Goal: Task Accomplishment & Management: Manage account settings

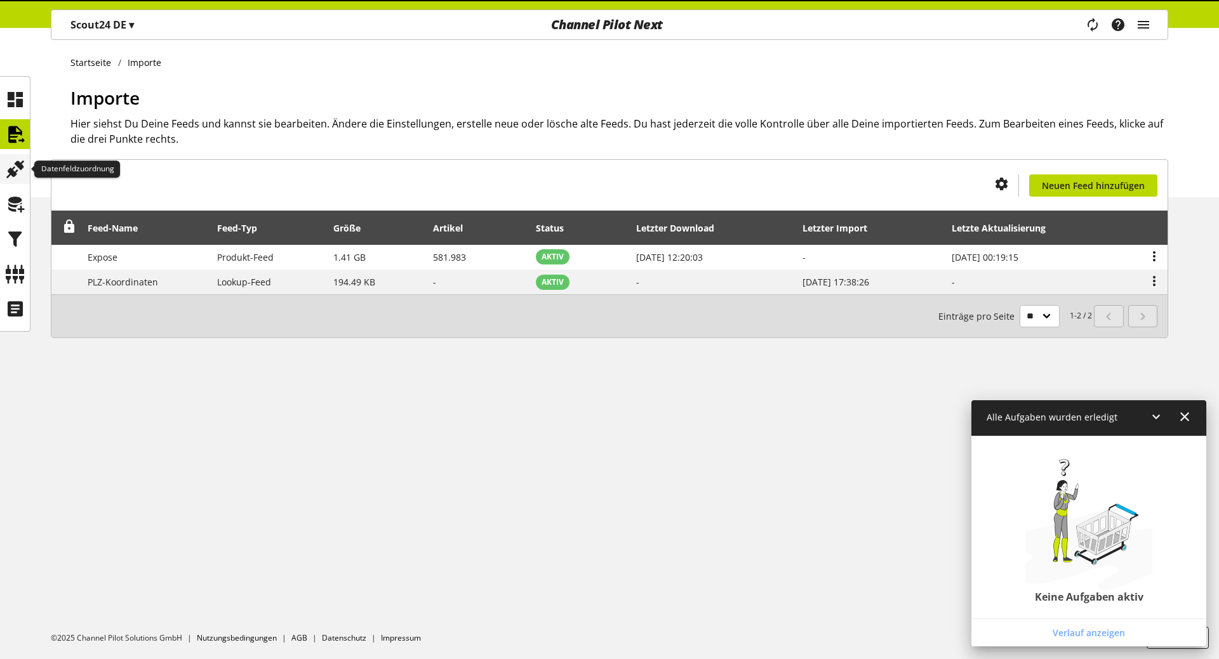
click at [13, 162] on icon at bounding box center [15, 169] width 20 height 25
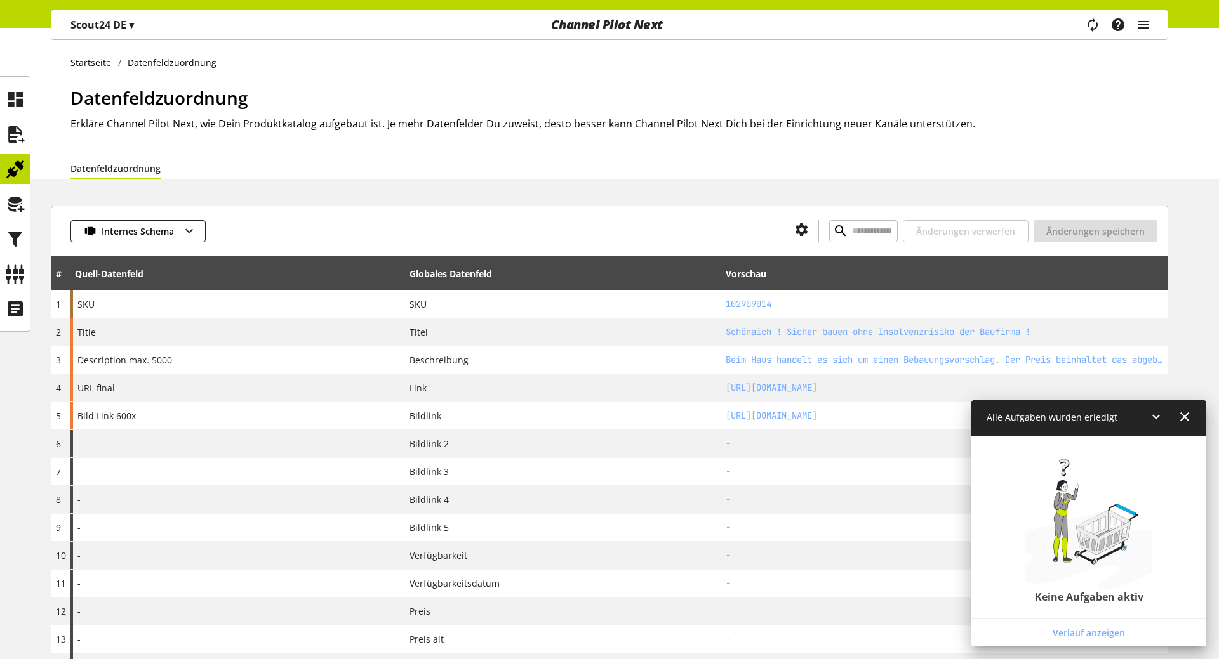
click at [1048, 157] on div "Datenfeldzuordnung" at bounding box center [618, 168] width 1097 height 23
click at [25, 312] on icon at bounding box center [15, 308] width 20 height 25
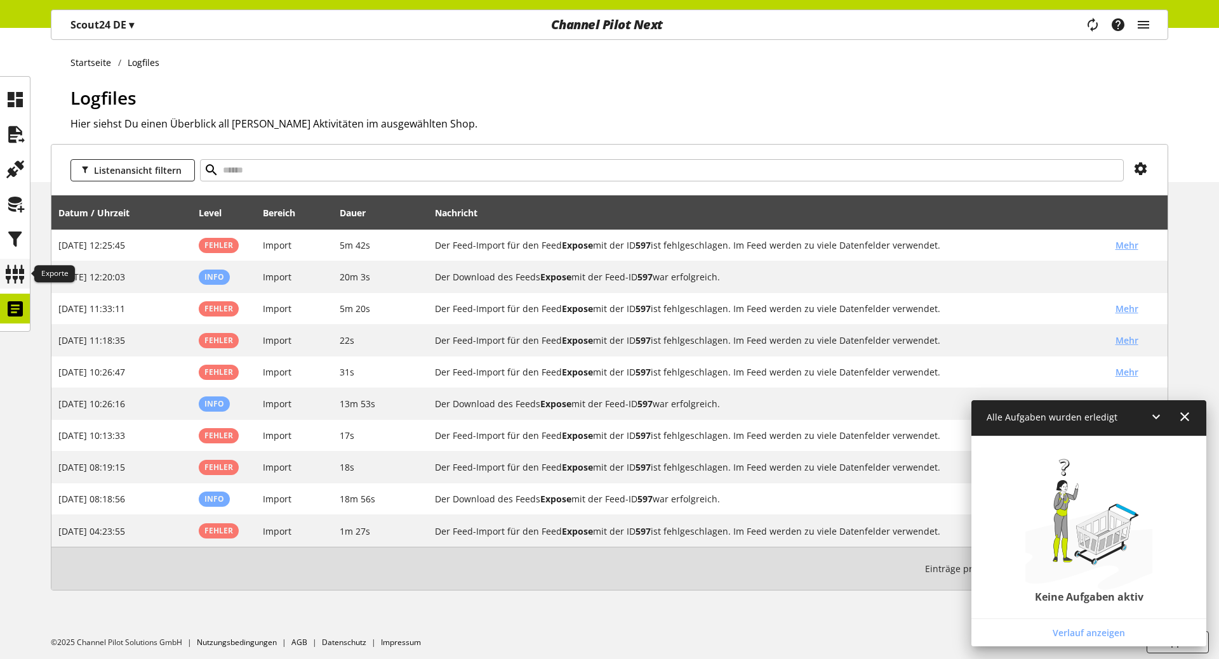
click at [15, 273] on icon at bounding box center [15, 274] width 20 height 25
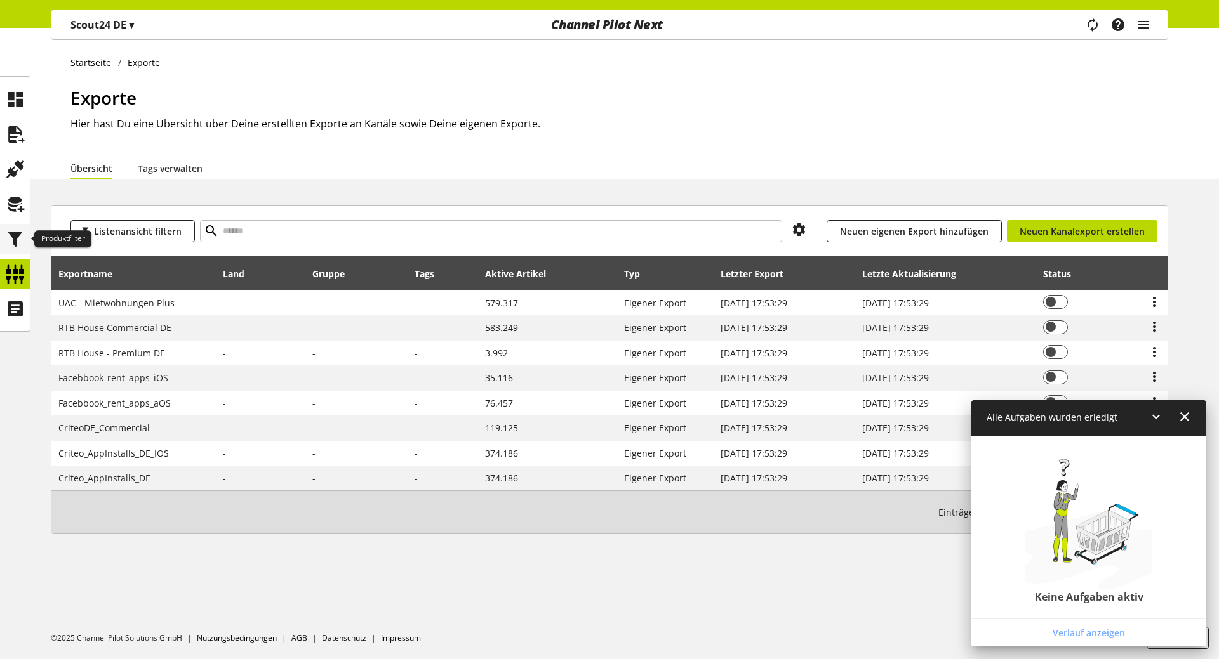
click at [17, 241] on icon at bounding box center [15, 239] width 20 height 25
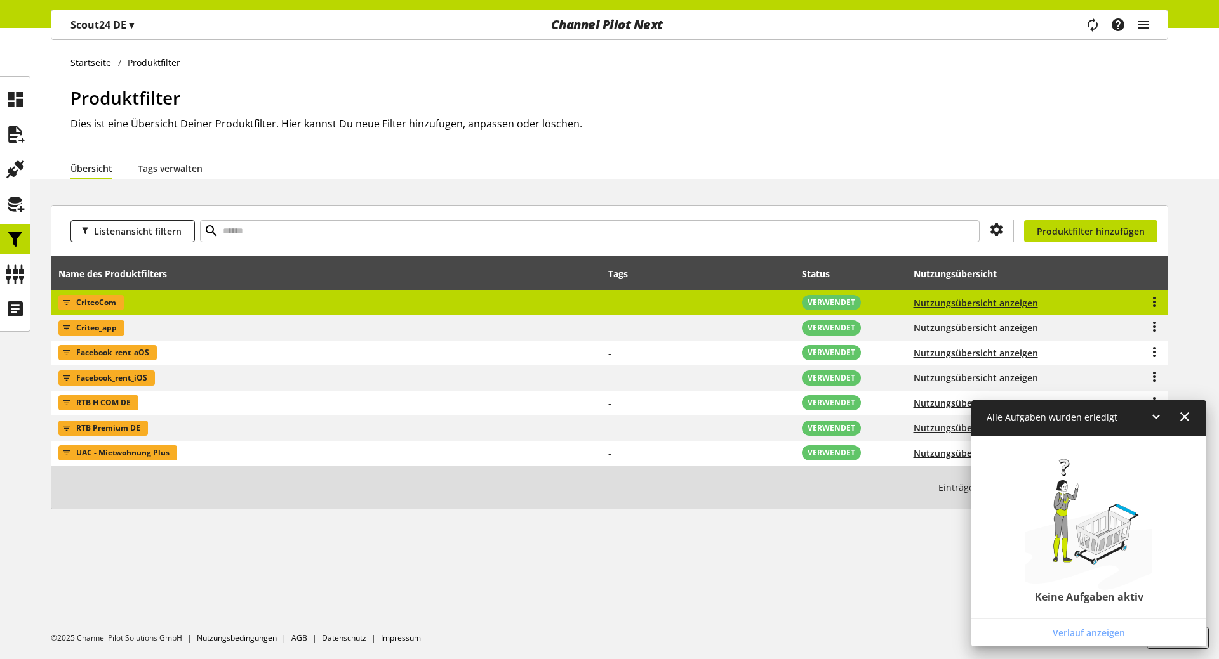
click at [282, 310] on td "CriteoCom" at bounding box center [326, 303] width 550 height 25
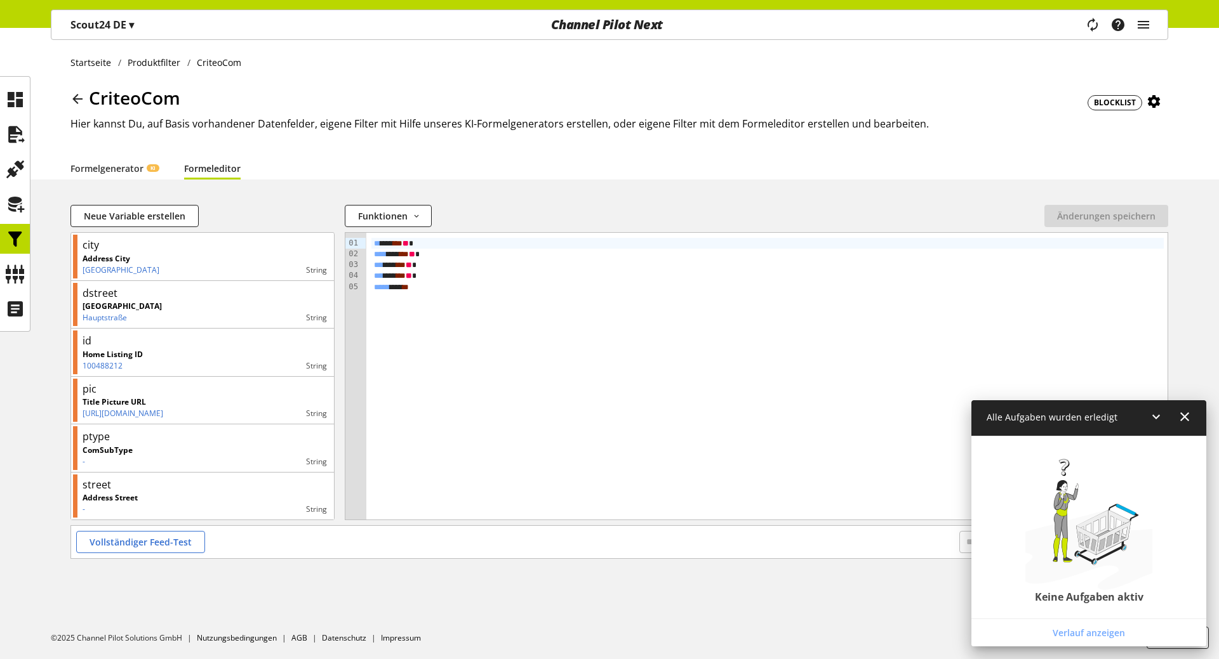
click at [1151, 418] on icon at bounding box center [1155, 417] width 15 height 23
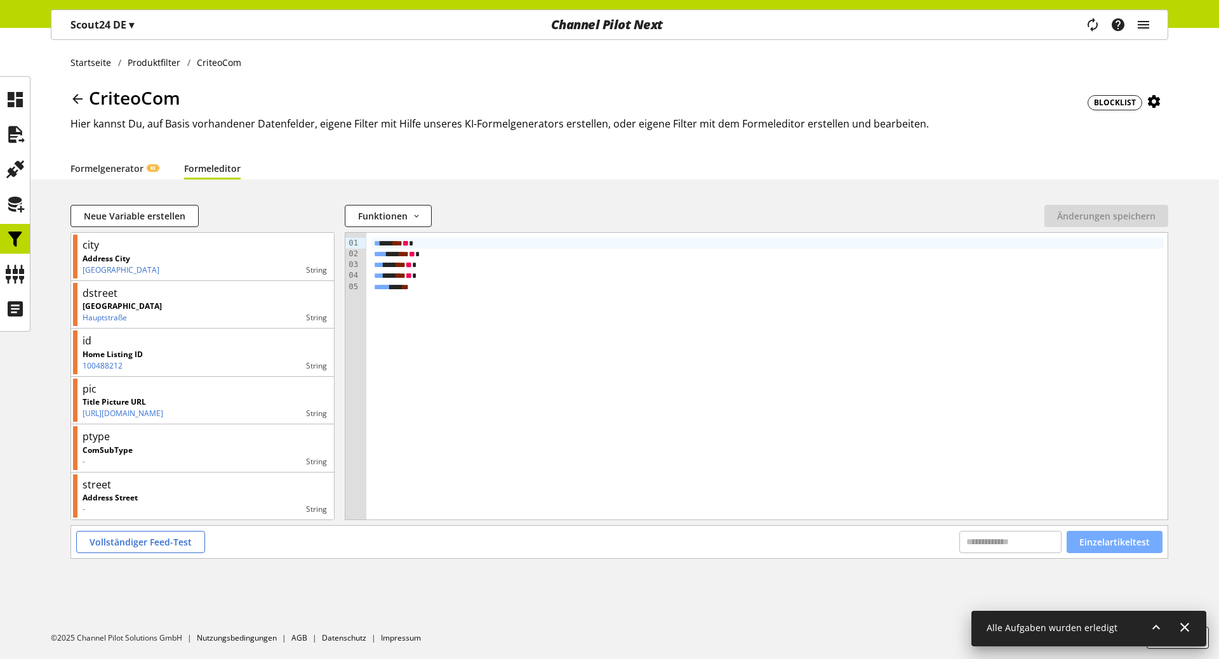
click at [1118, 540] on span "Einzelartikeltest" at bounding box center [1114, 542] width 70 height 13
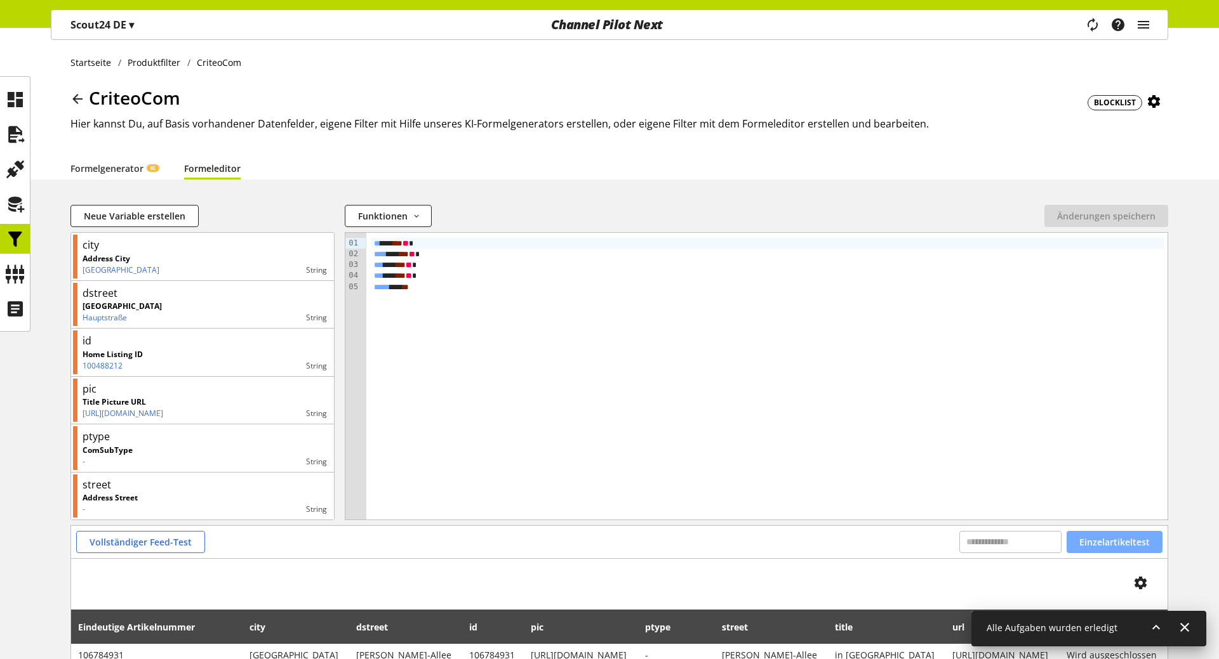
scroll to position [81, 0]
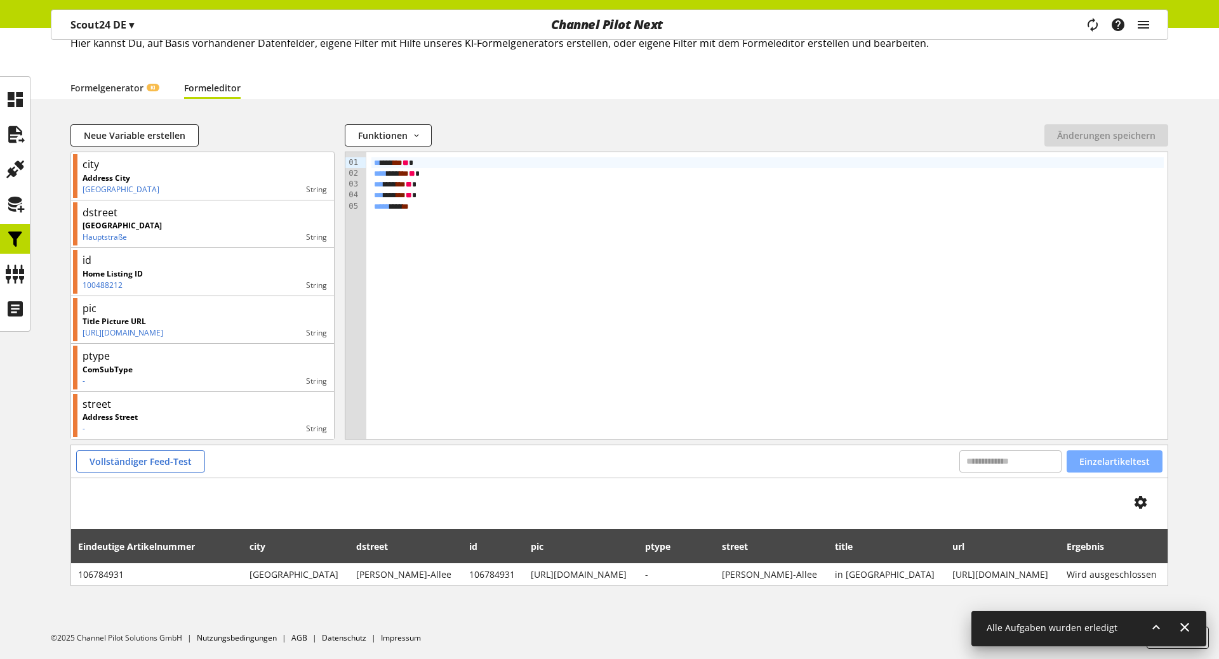
click at [1108, 458] on span "Einzelartikeltest" at bounding box center [1114, 461] width 70 height 13
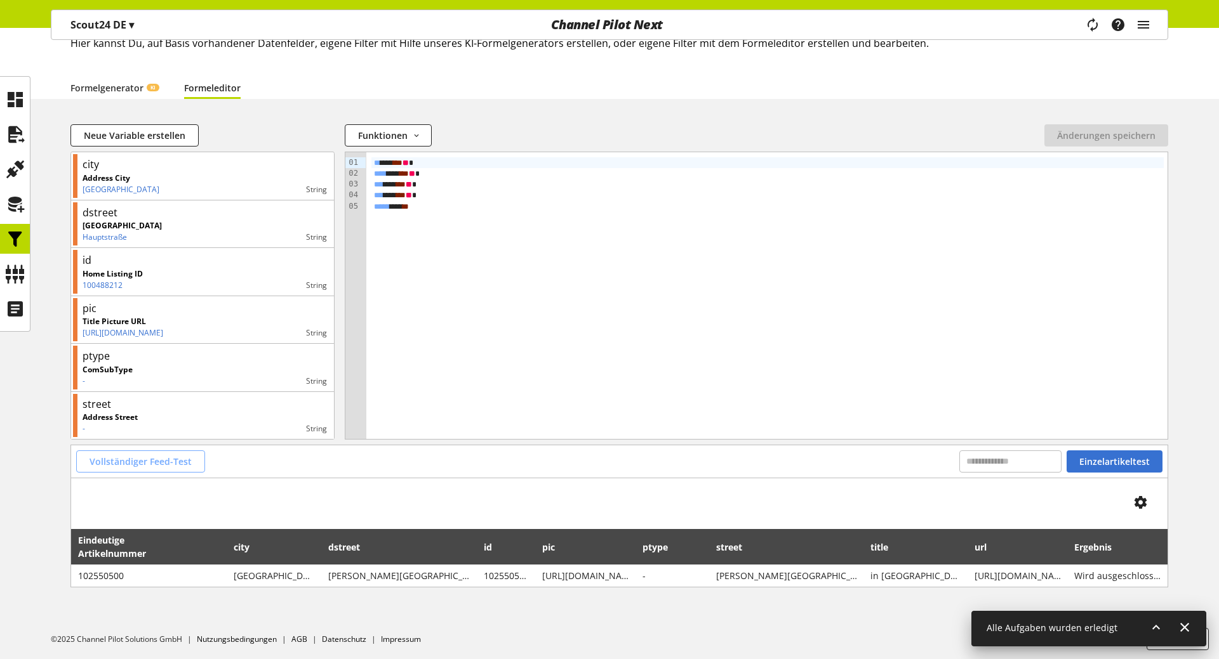
click at [91, 462] on button "Vollständiger Feed-Test" at bounding box center [140, 462] width 129 height 22
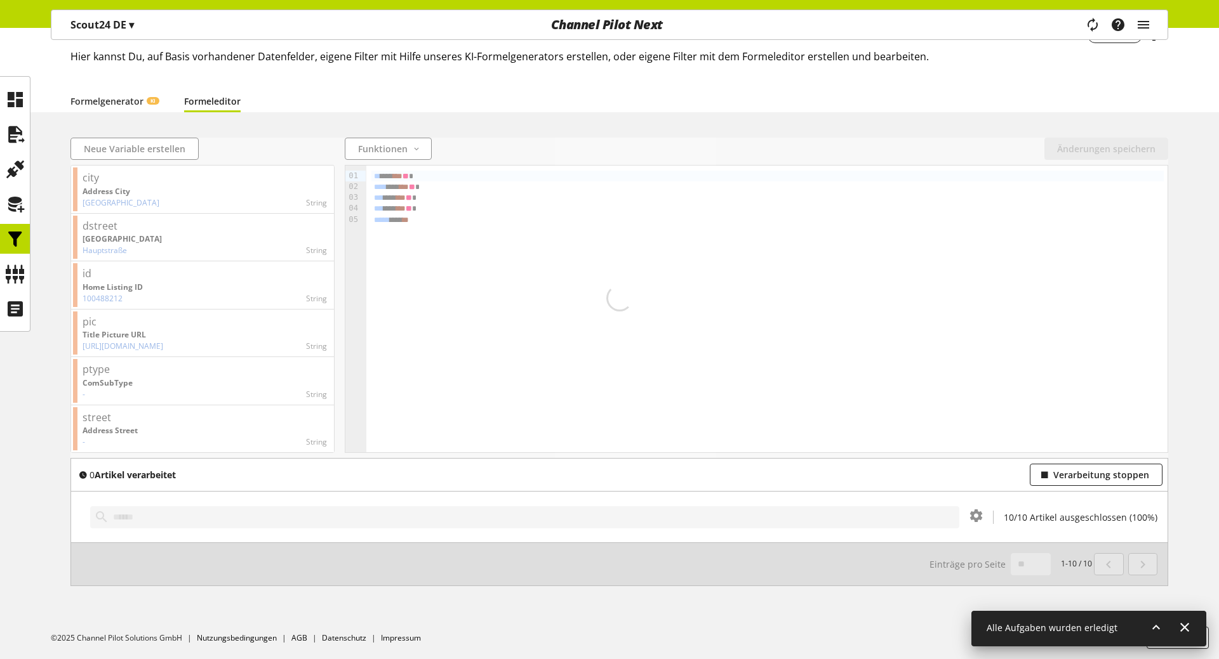
scroll to position [67, 0]
click at [43, 437] on div "Neue Variable erstellen Funktionen abs avg base64_decode base64_encode capitali…" at bounding box center [609, 377] width 1219 height 479
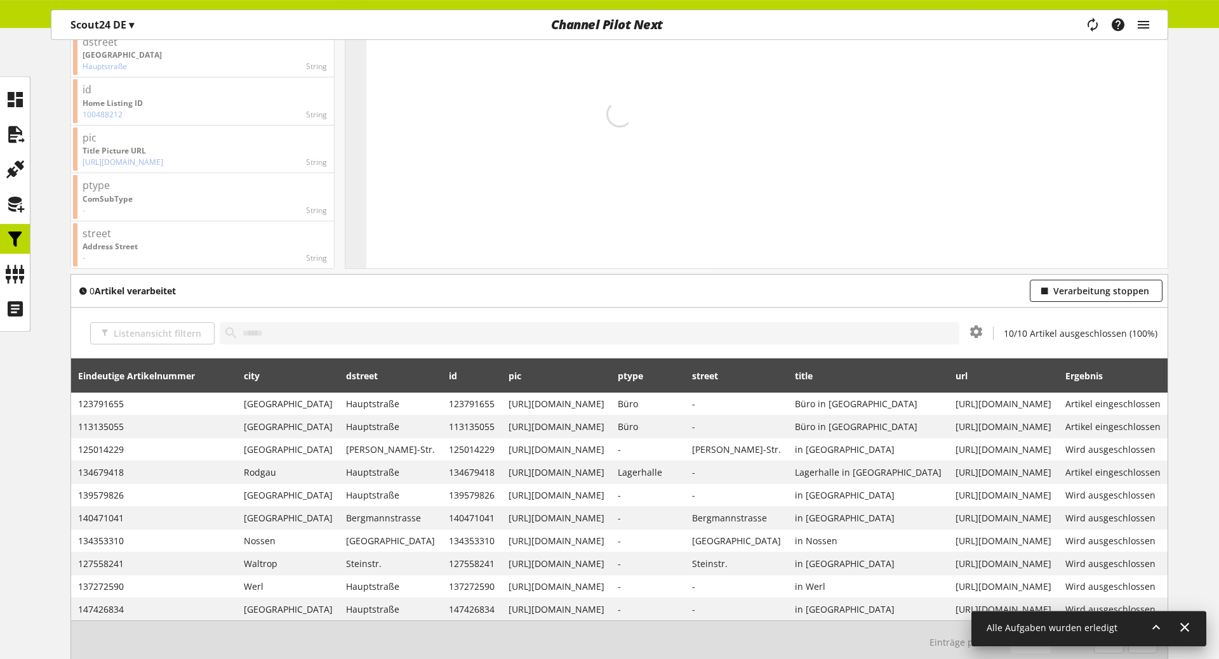
scroll to position [329, 0]
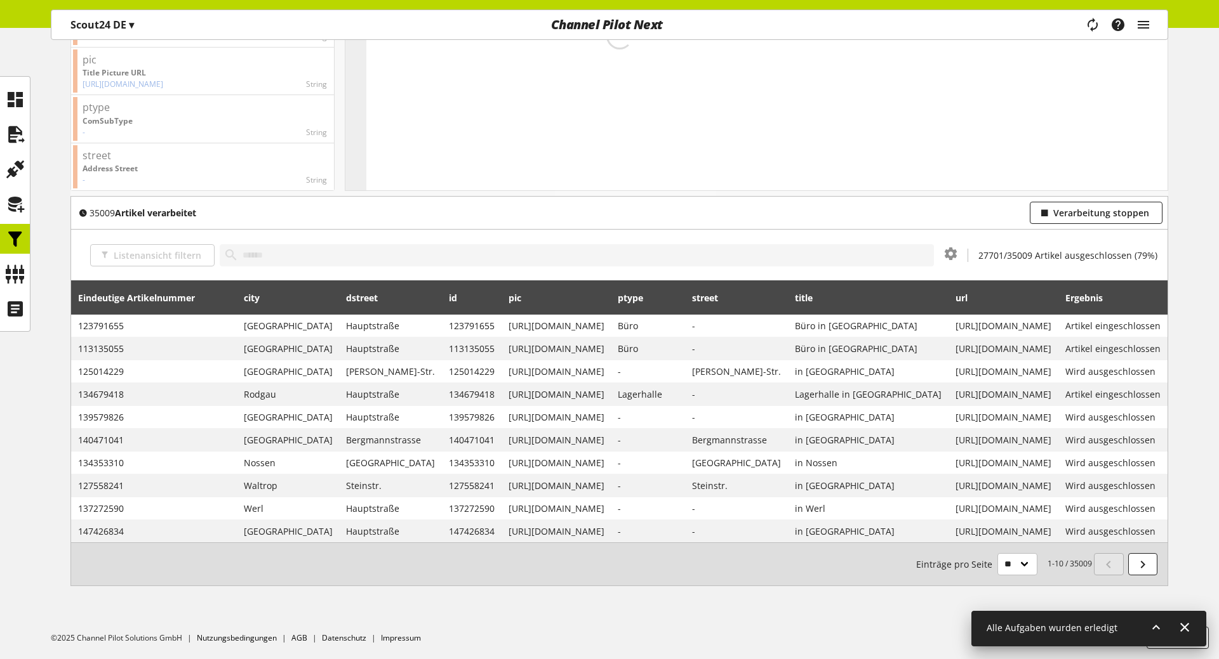
click at [394, 228] on div "35009 Artikel verarbeitet Verarbeitung stoppen" at bounding box center [619, 213] width 1096 height 32
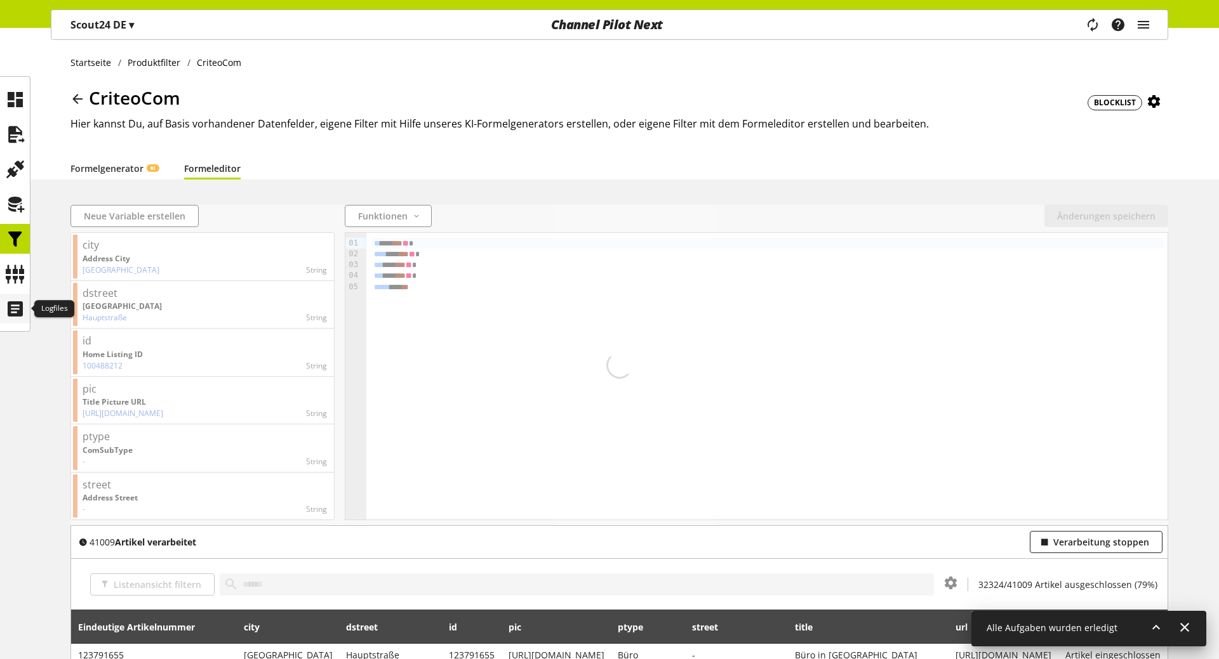
click at [8, 319] on icon at bounding box center [15, 308] width 20 height 25
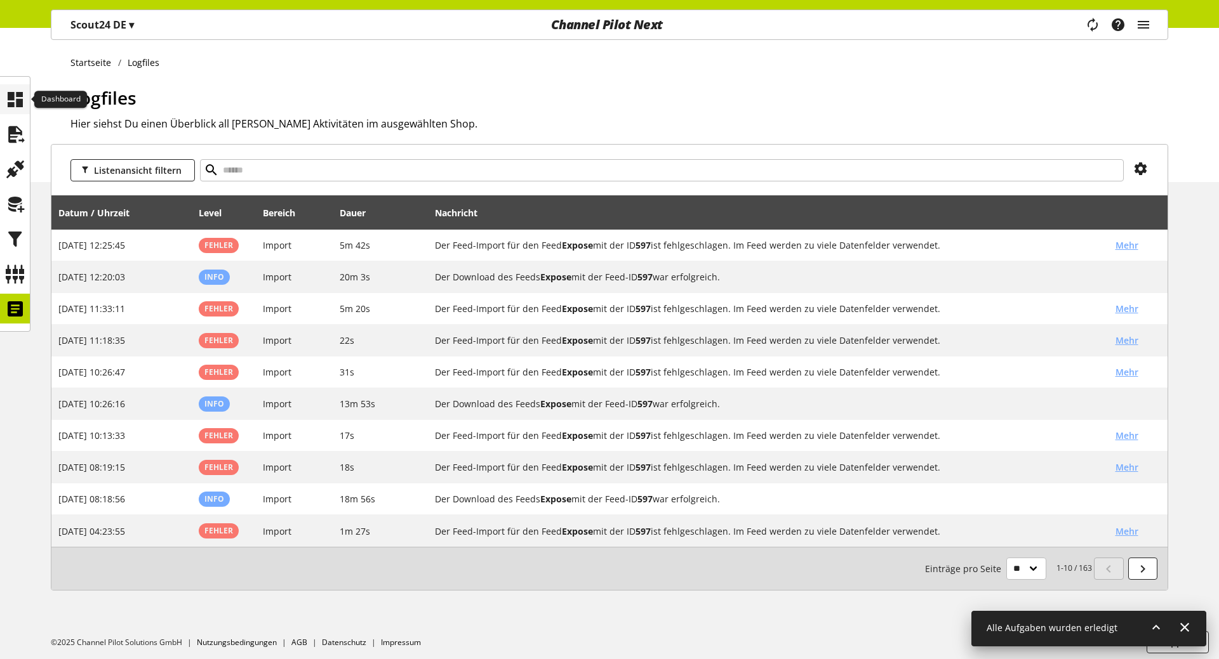
click at [15, 100] on icon at bounding box center [15, 99] width 20 height 25
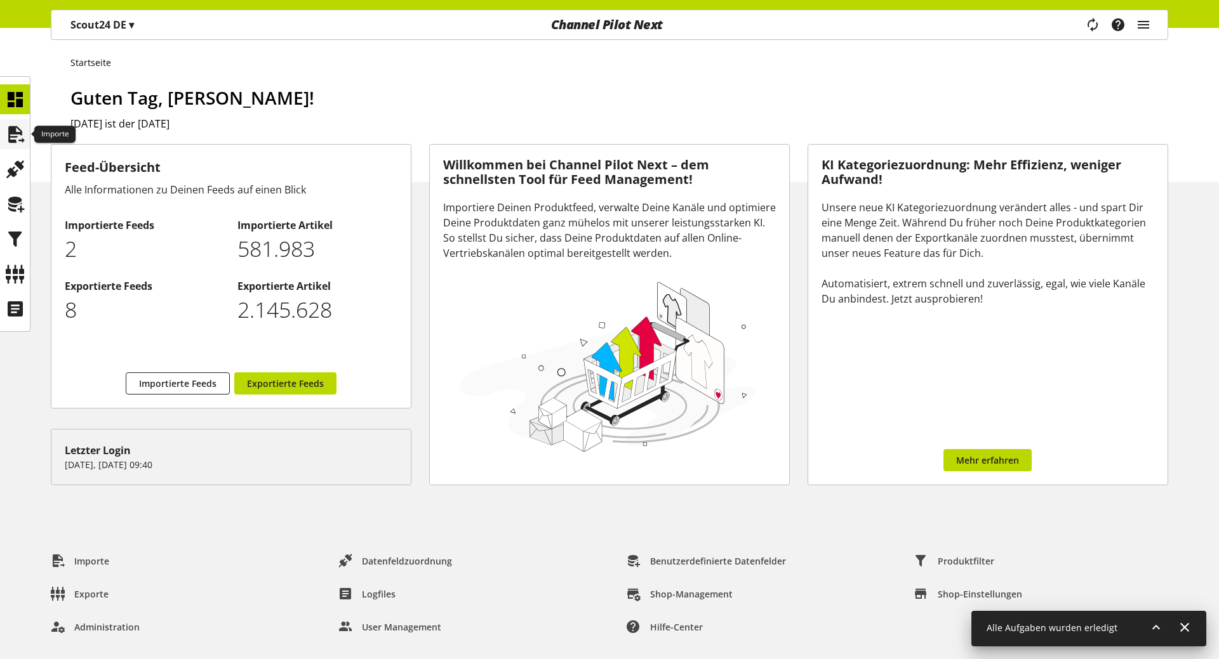
click at [11, 129] on icon at bounding box center [15, 134] width 20 height 25
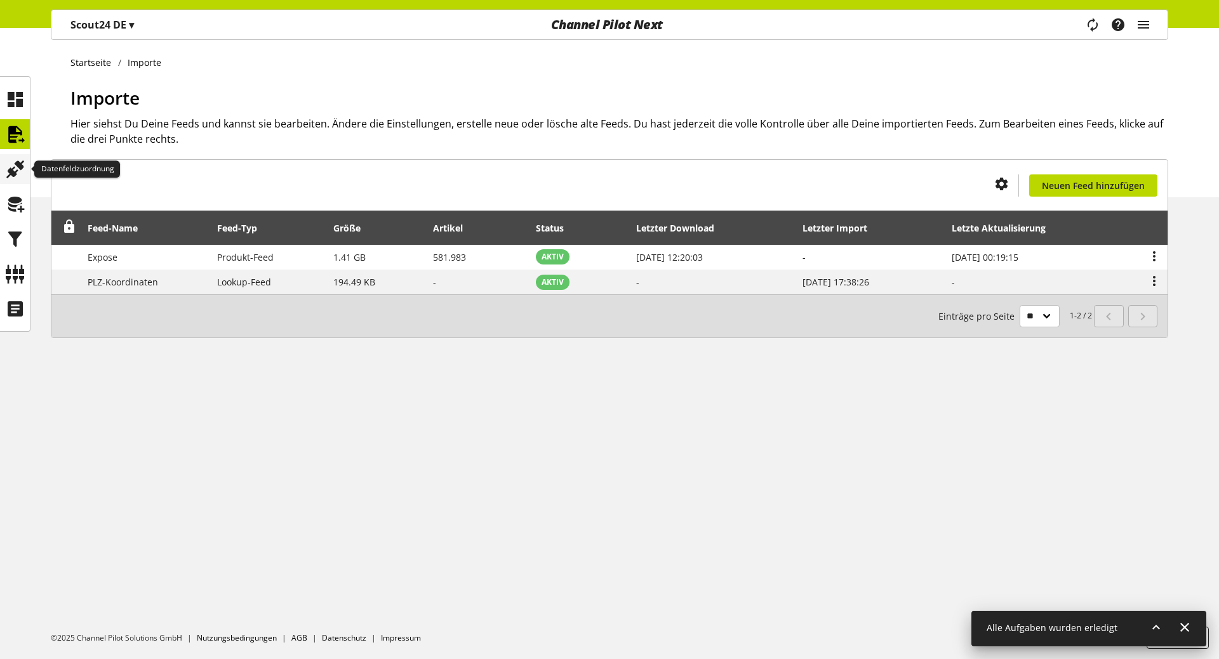
click at [25, 175] on icon at bounding box center [15, 169] width 20 height 25
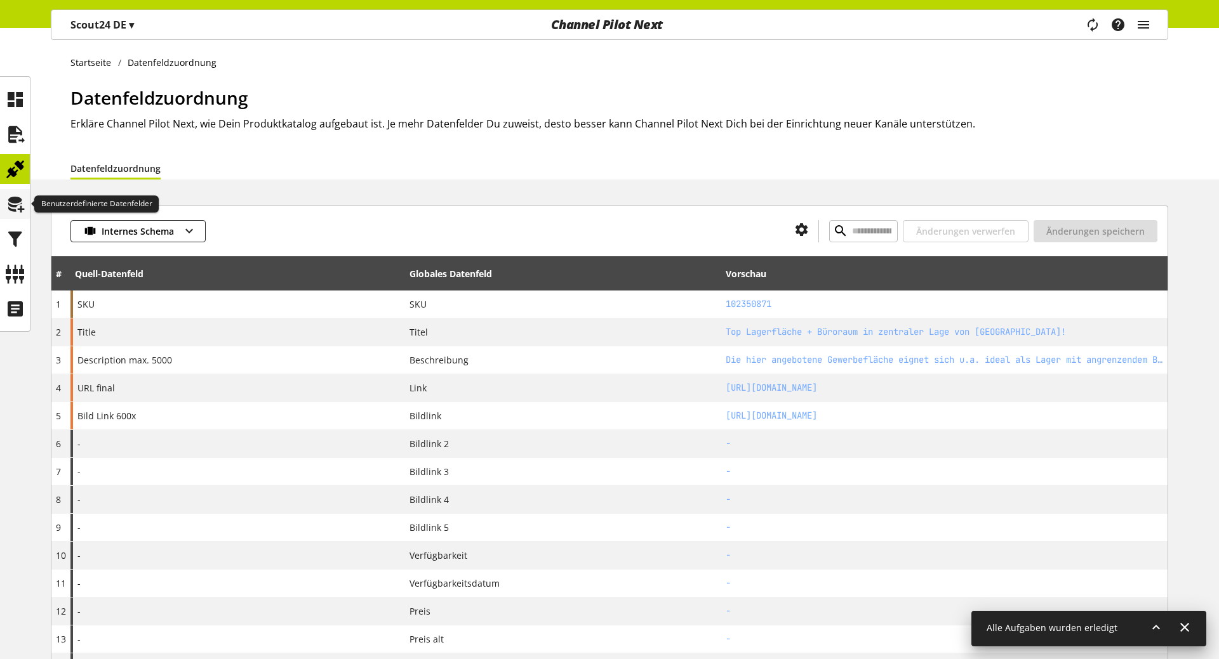
click at [15, 204] on icon at bounding box center [15, 204] width 20 height 25
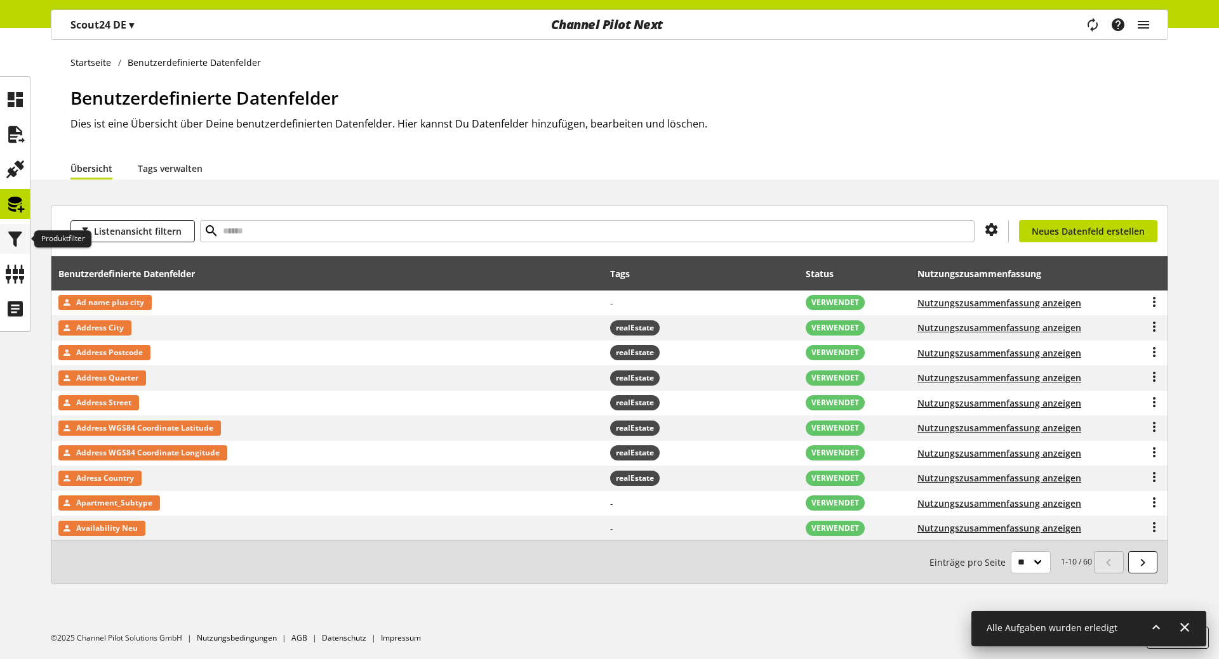
click at [15, 237] on icon at bounding box center [15, 239] width 20 height 25
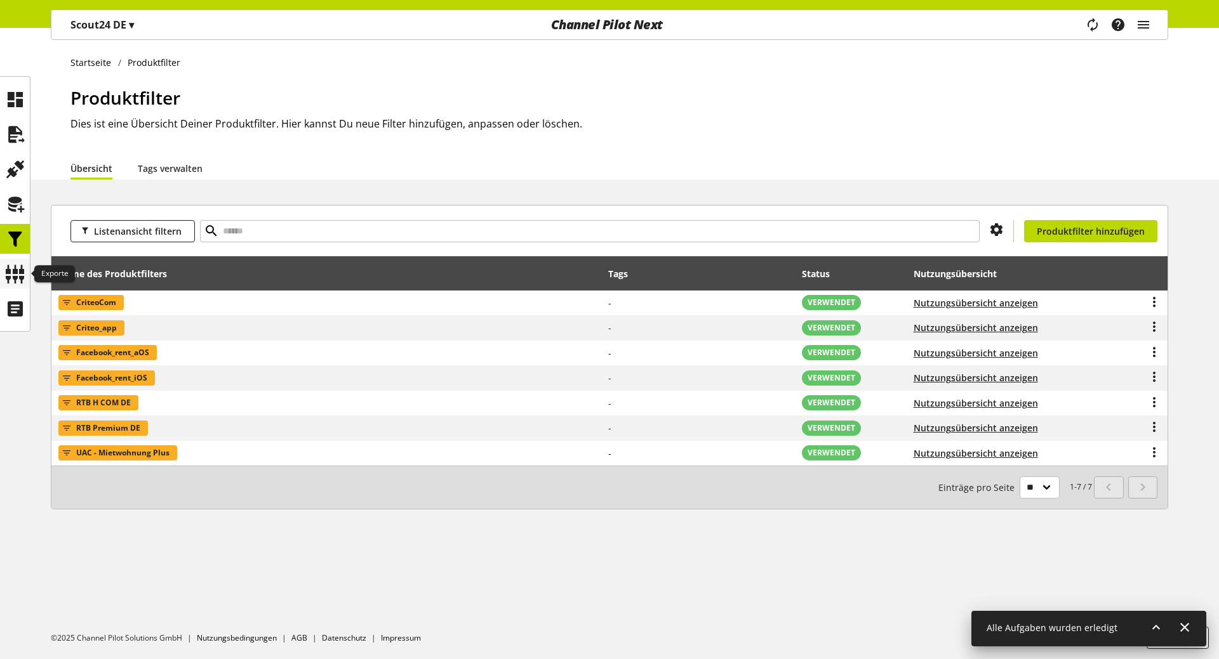
click at [22, 276] on icon at bounding box center [15, 274] width 20 height 25
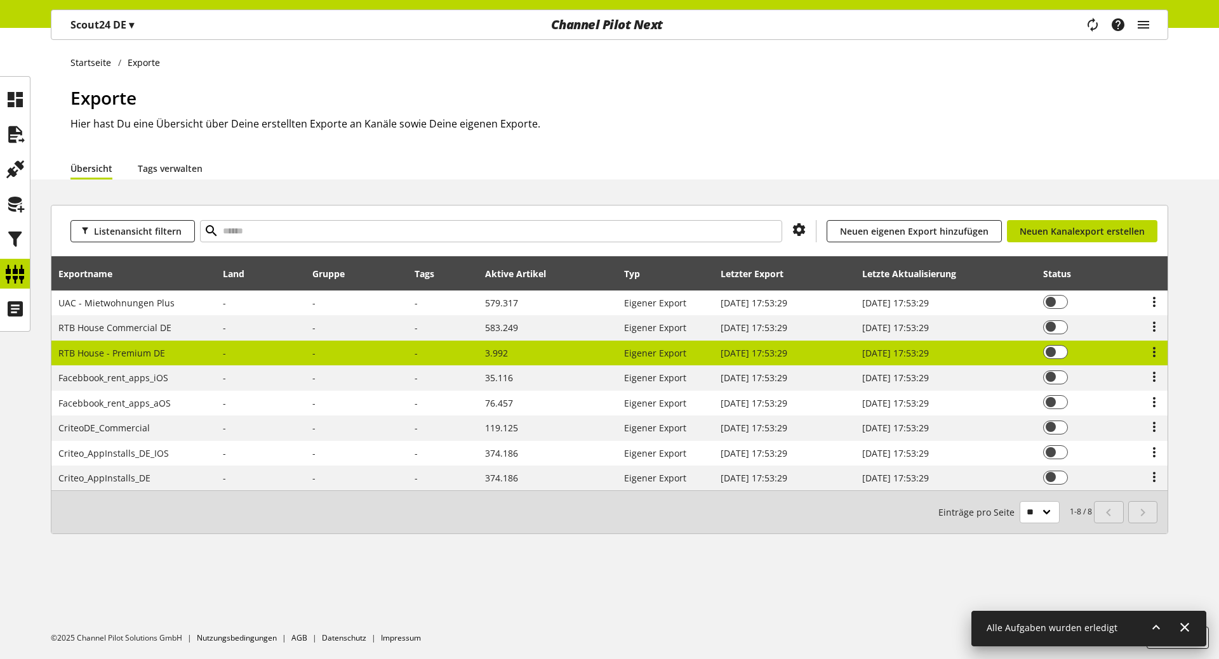
click at [842, 357] on td "19. Aug. 2025, 17:53:29" at bounding box center [784, 353] width 142 height 25
select select "********"
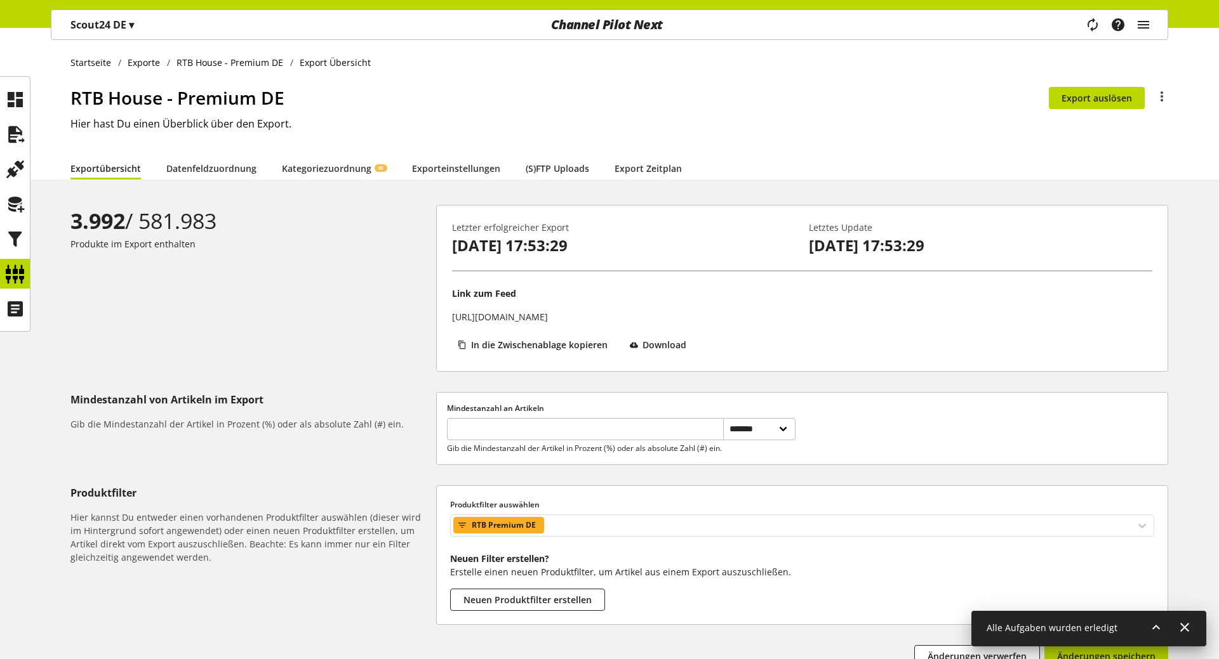
click at [587, 522] on div "Produktfilter auswählen RTB Premium DE" at bounding box center [802, 518] width 704 height 37
click at [585, 536] on div "RTB Premium DE" at bounding box center [802, 526] width 704 height 22
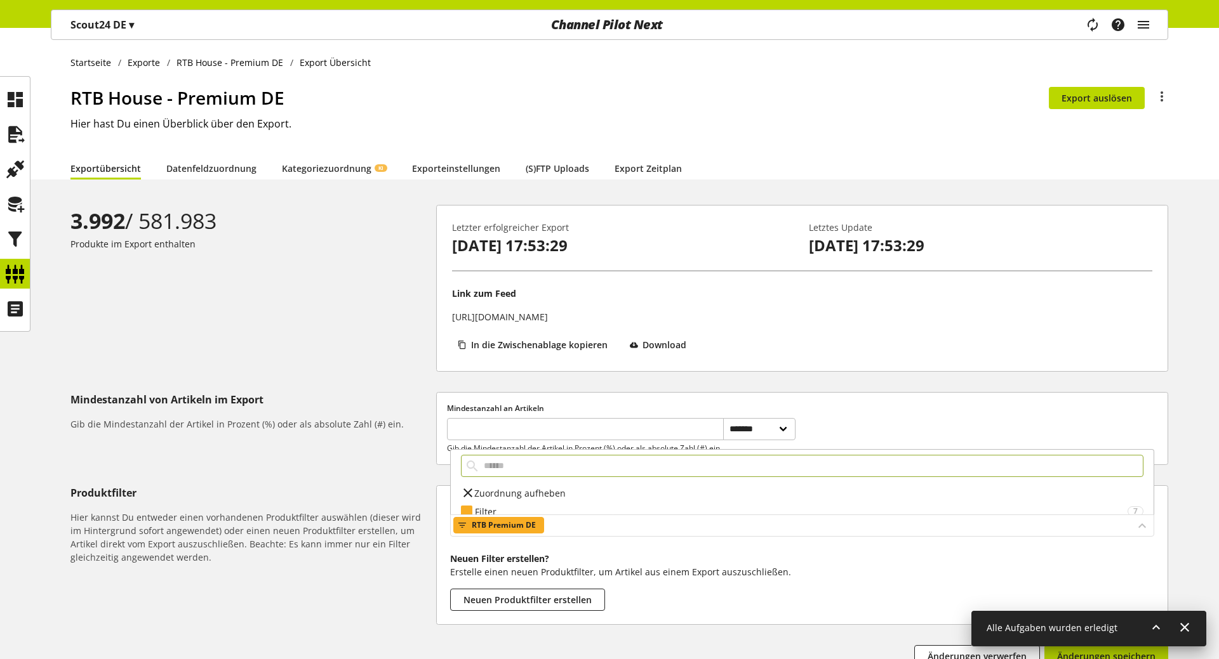
click at [585, 536] on div "RTB Premium DE" at bounding box center [802, 526] width 704 height 22
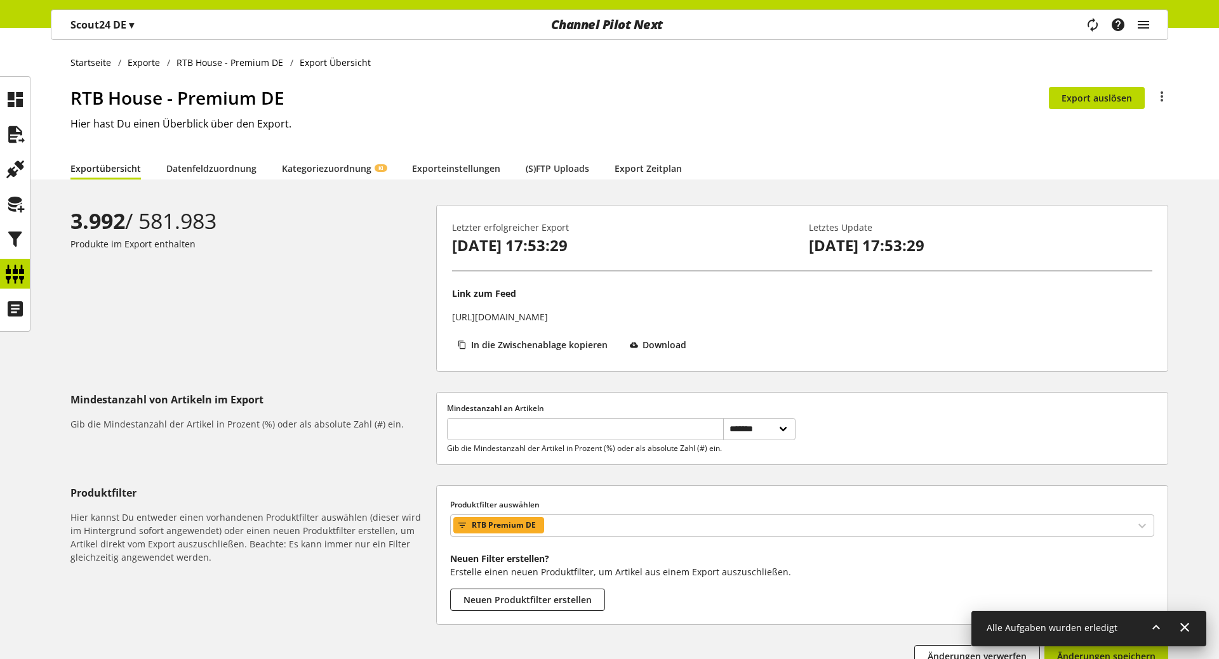
click at [330, 437] on div "Mindestanzahl von Artikeln im Export Gib die Mindestanzahl der Artikel in Proze…" at bounding box center [253, 428] width 366 height 73
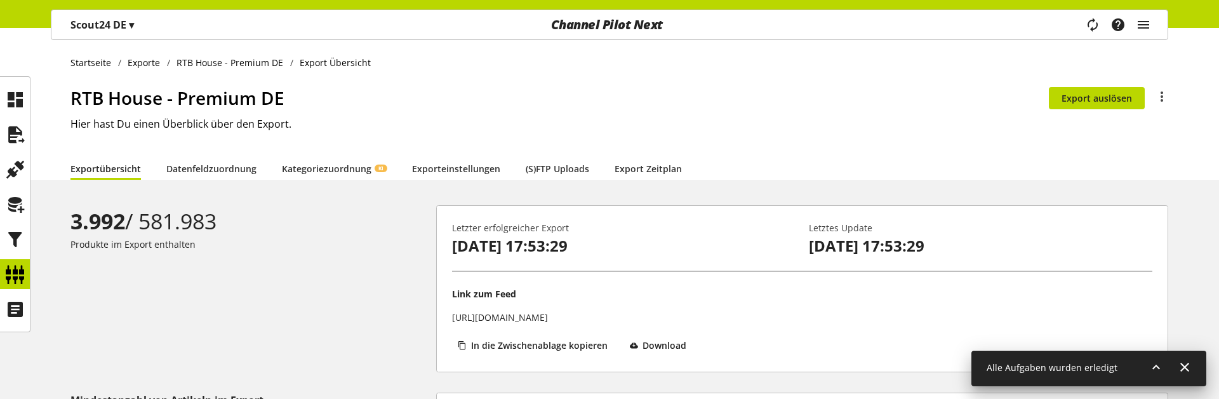
click at [288, 255] on div "3.992 / 581.983 Produkte im Export enthalten" at bounding box center [253, 288] width 366 height 167
click at [20, 239] on icon at bounding box center [15, 239] width 20 height 25
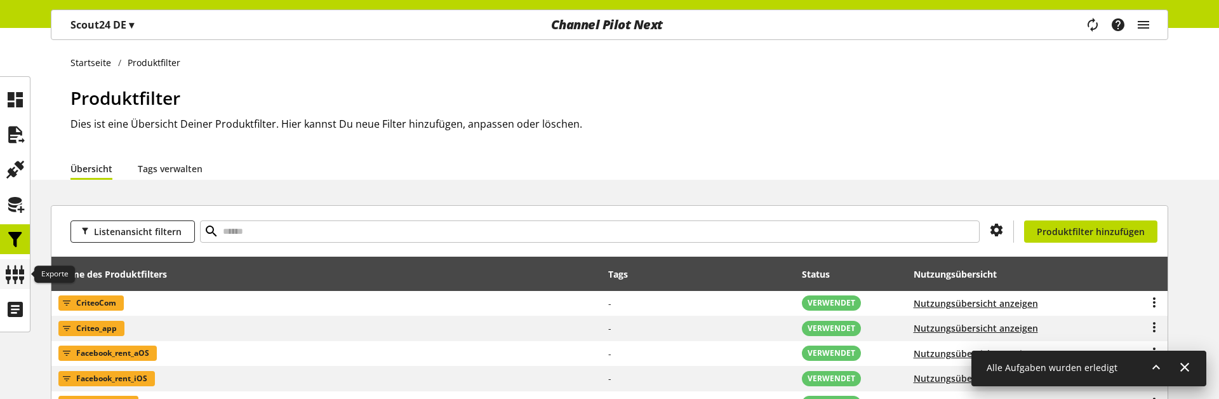
click at [13, 274] on icon at bounding box center [15, 274] width 20 height 25
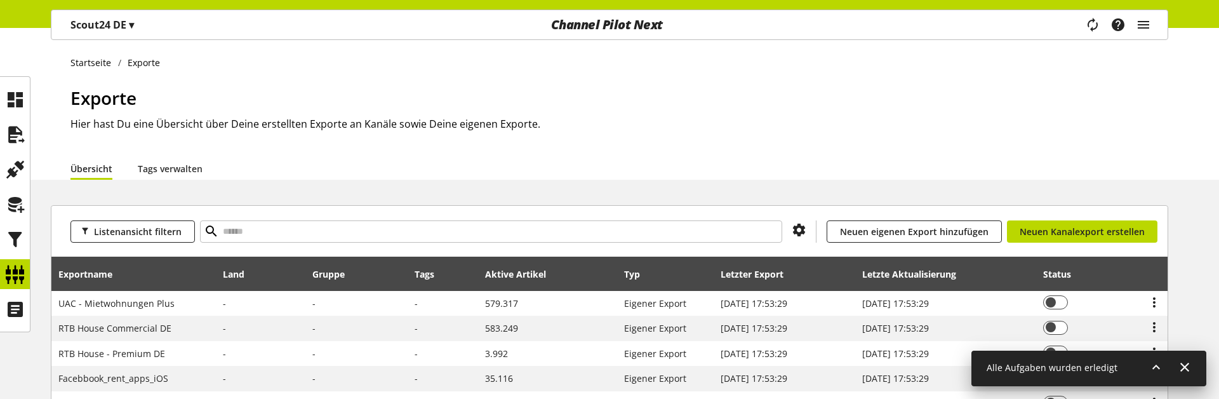
scroll to position [209, 0]
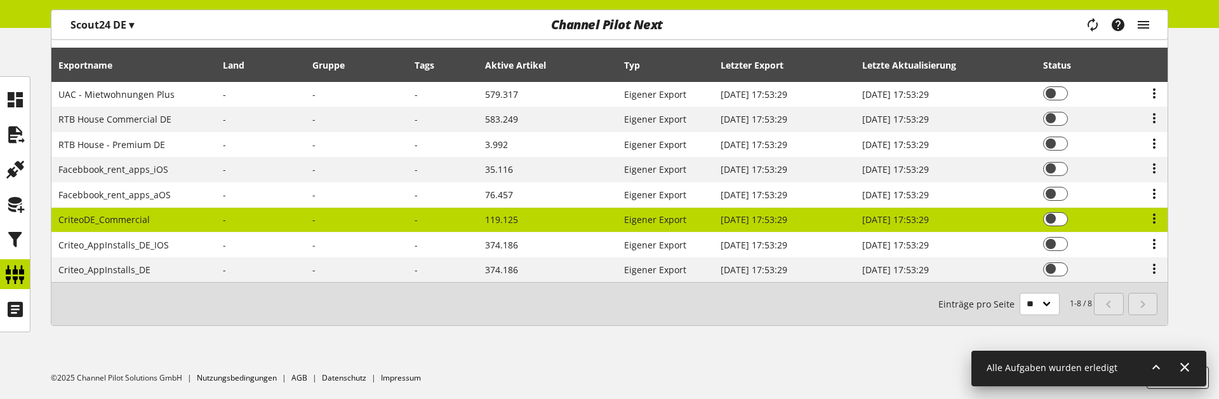
click at [274, 217] on td at bounding box center [260, 220] width 89 height 25
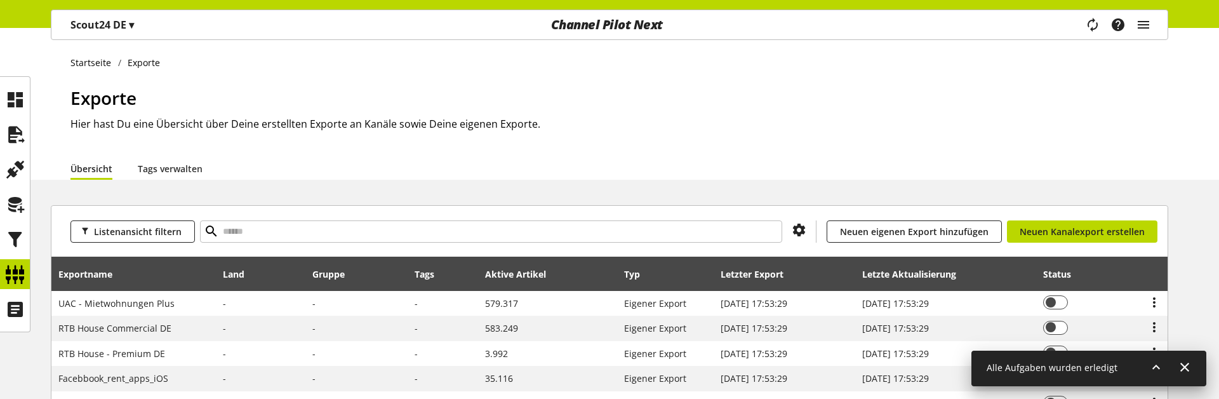
select select "********"
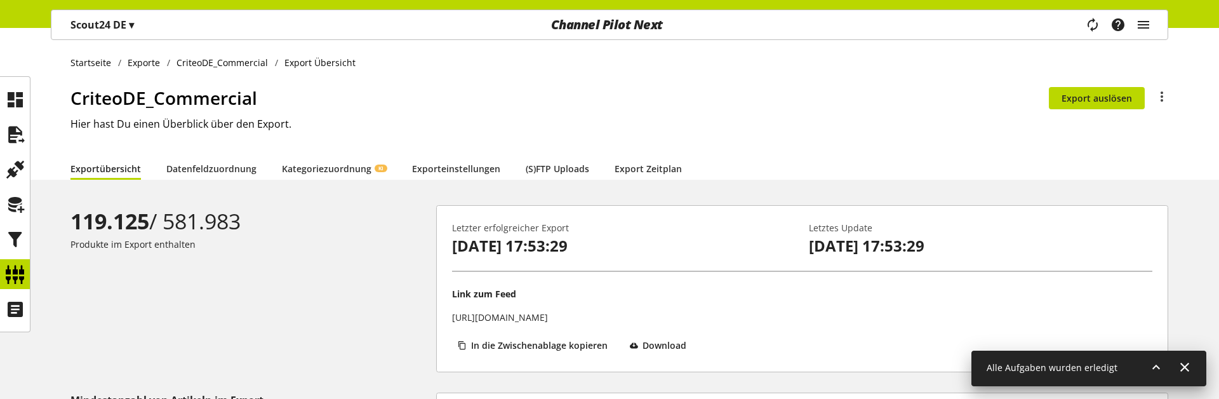
click at [295, 274] on div "119.125 / 581.983 Produkte im Export enthalten" at bounding box center [253, 288] width 366 height 167
click at [13, 268] on icon at bounding box center [15, 274] width 20 height 25
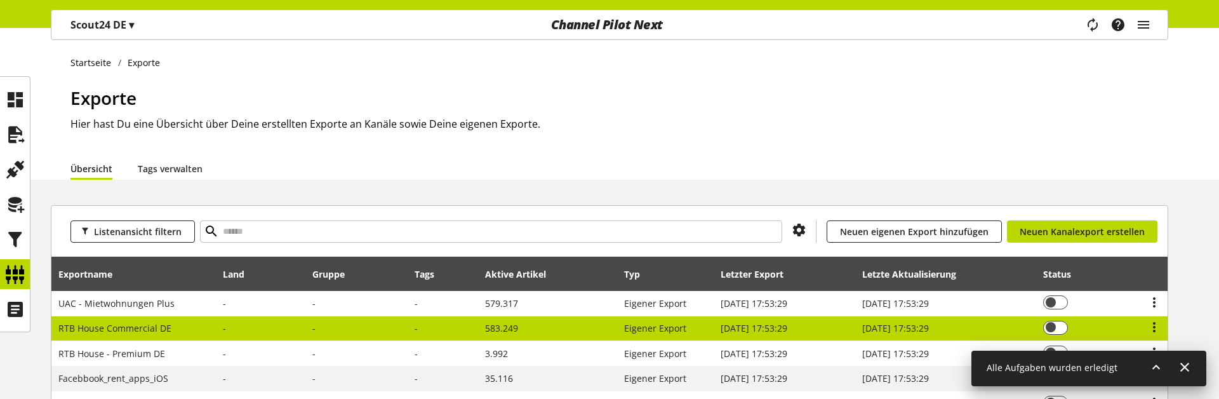
click at [369, 321] on td at bounding box center [356, 328] width 103 height 25
select select "********"
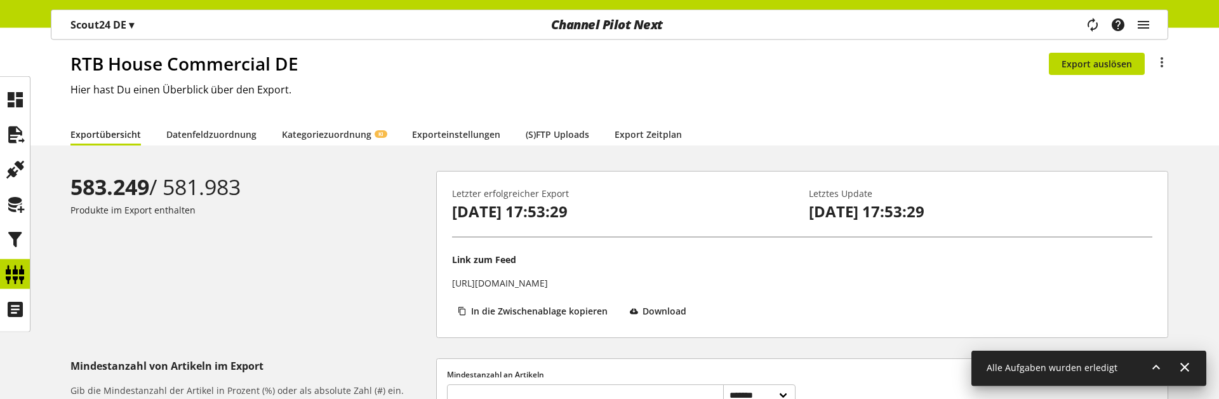
scroll to position [34, 0]
click at [20, 267] on icon at bounding box center [15, 274] width 20 height 25
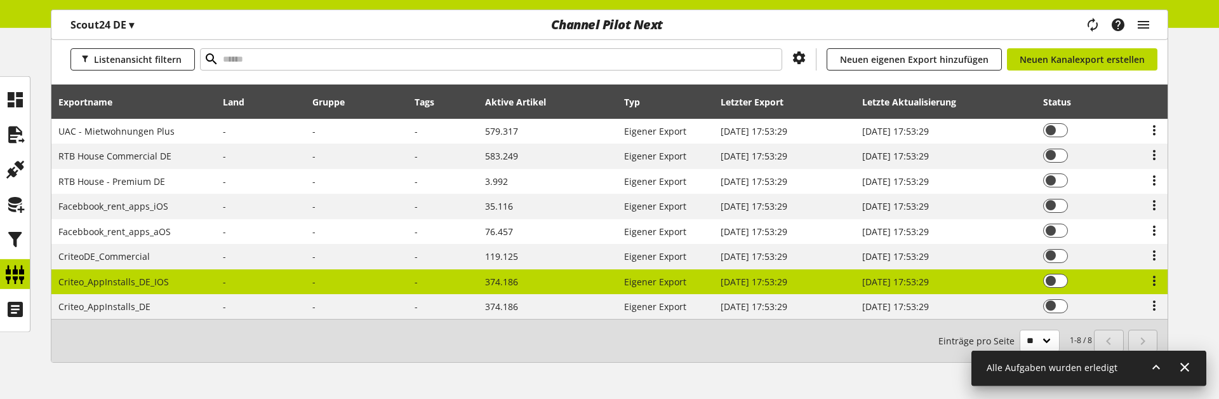
scroll to position [209, 0]
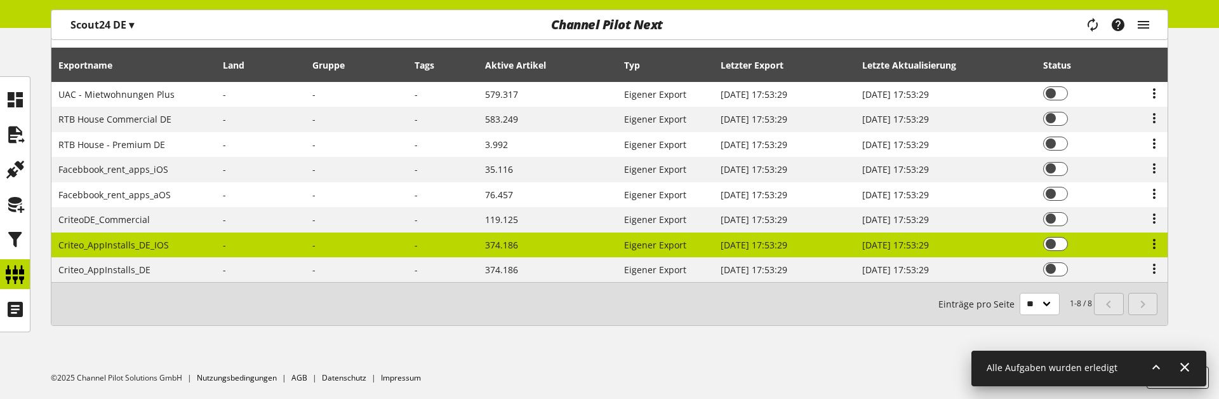
click at [160, 248] on span "Criteo_AppInstalls_DE_IOS" at bounding box center [113, 245] width 110 height 12
select select "********"
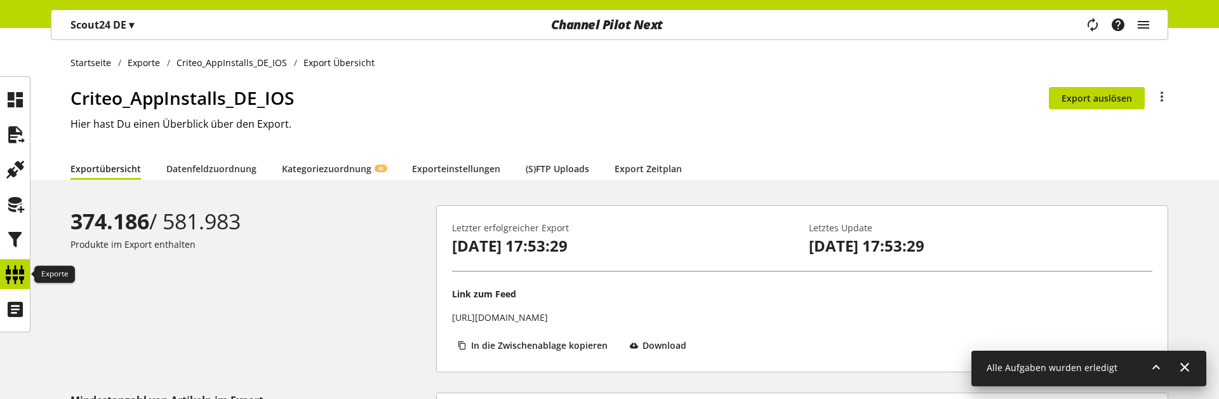
click at [23, 277] on icon at bounding box center [15, 274] width 20 height 25
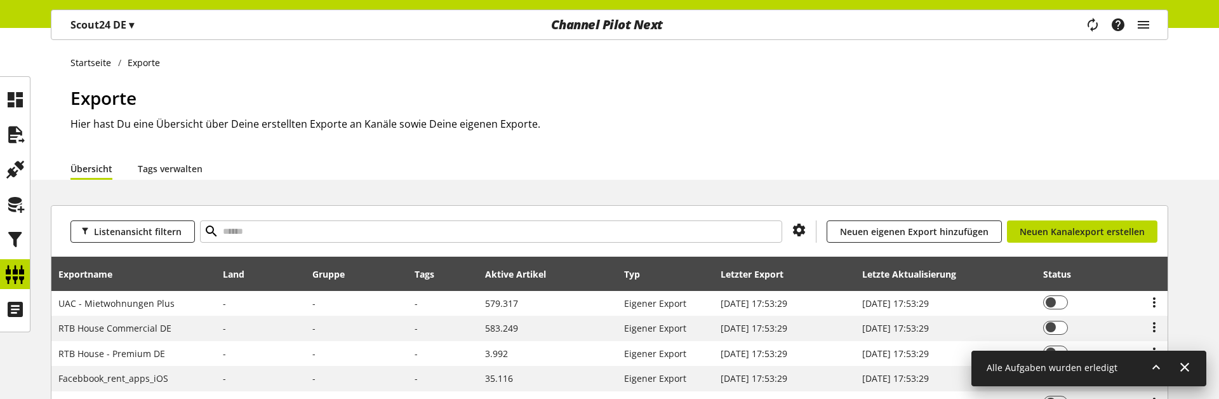
scroll to position [209, 0]
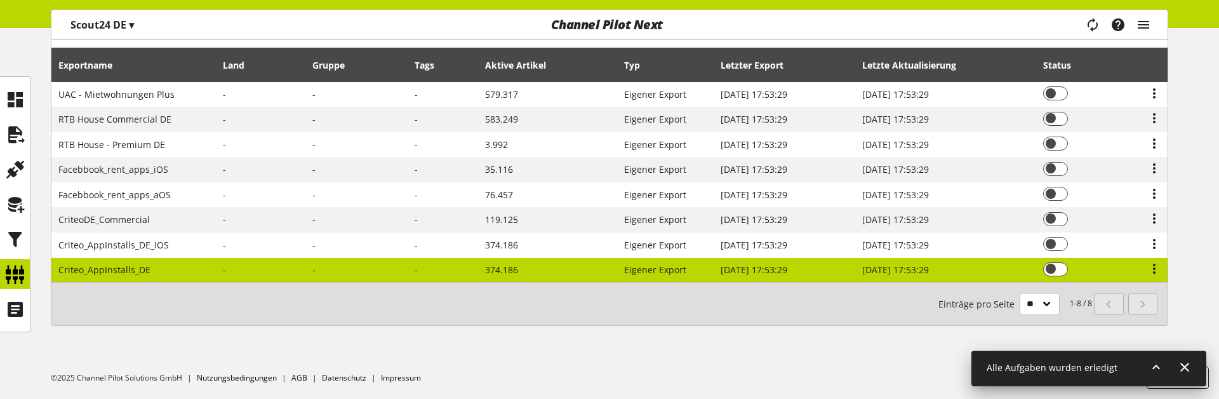
click at [184, 275] on td "Criteo_AppInstalls_DE" at bounding box center [133, 270] width 165 height 25
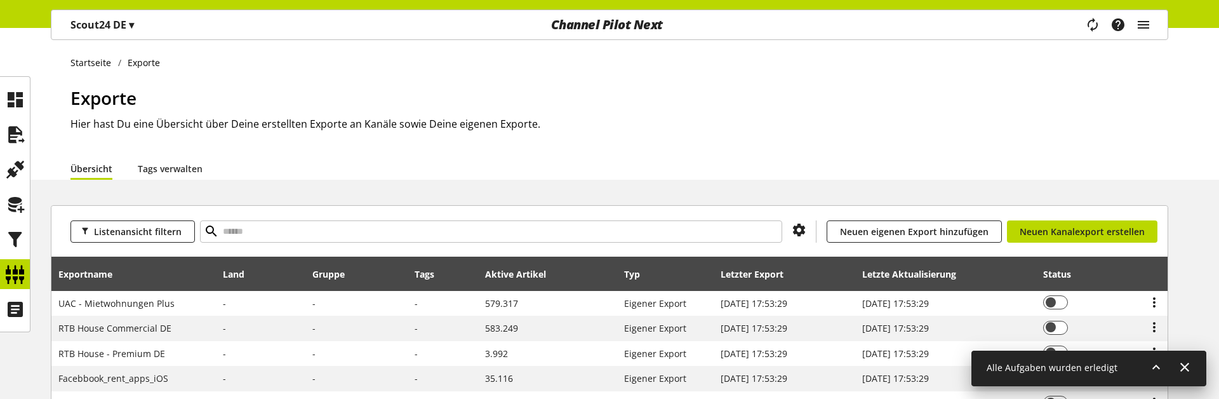
select select "********"
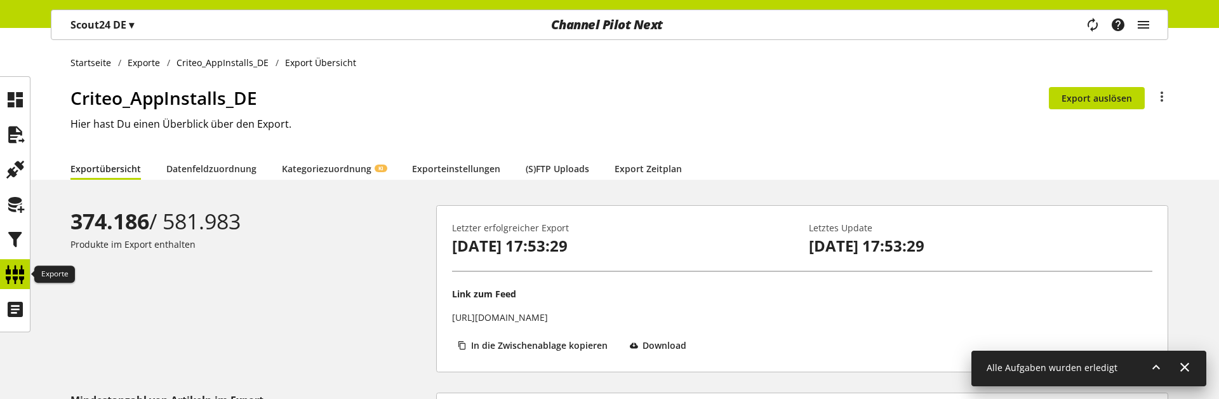
click at [11, 272] on icon at bounding box center [15, 274] width 20 height 25
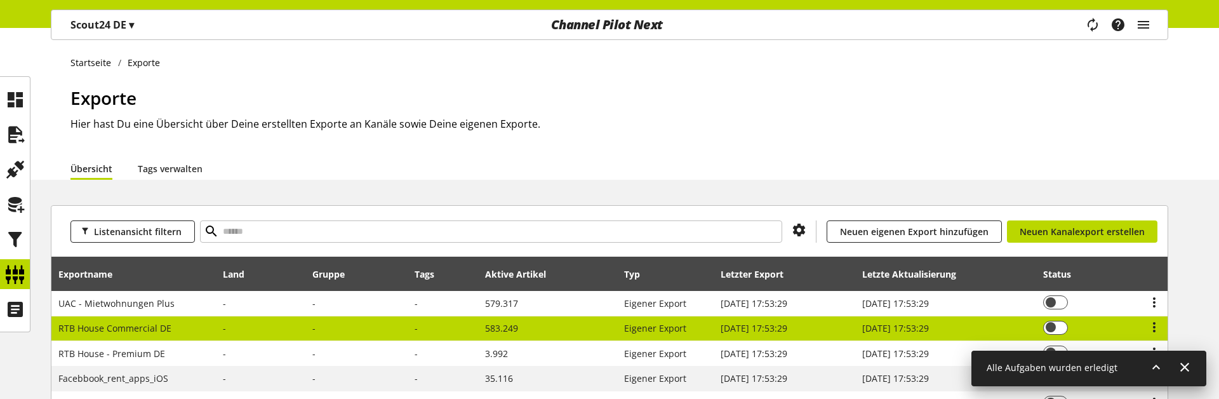
click at [191, 317] on td "RTB House Commercial DE" at bounding box center [133, 328] width 165 height 25
select select "********"
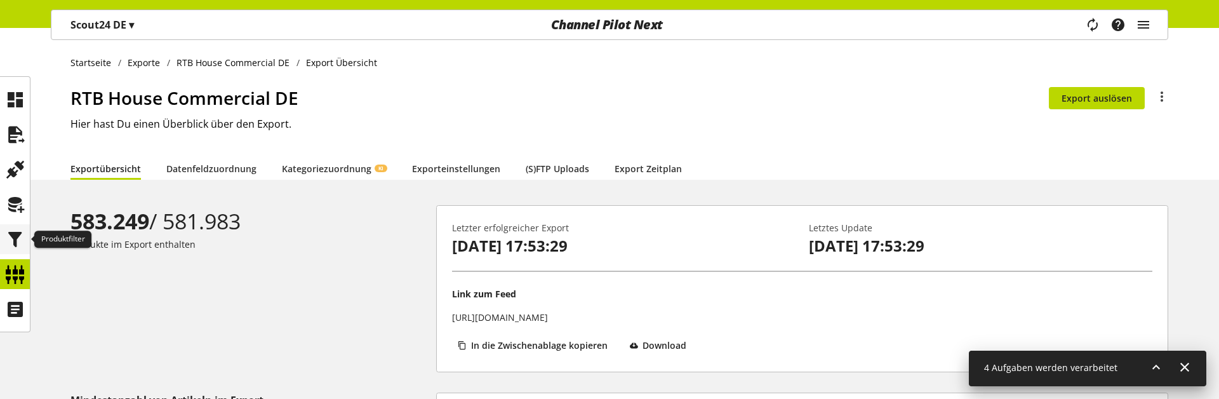
click at [17, 249] on icon at bounding box center [15, 239] width 20 height 25
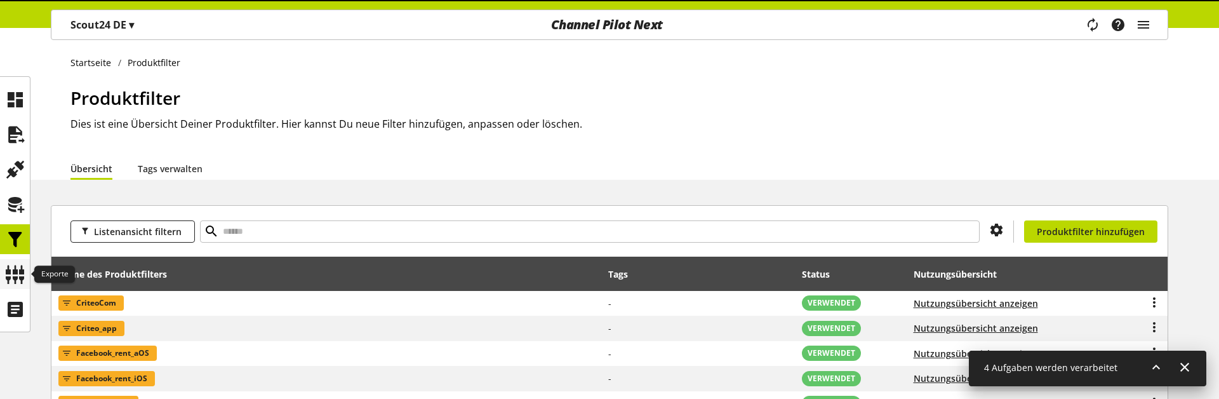
click at [17, 274] on icon at bounding box center [15, 274] width 20 height 25
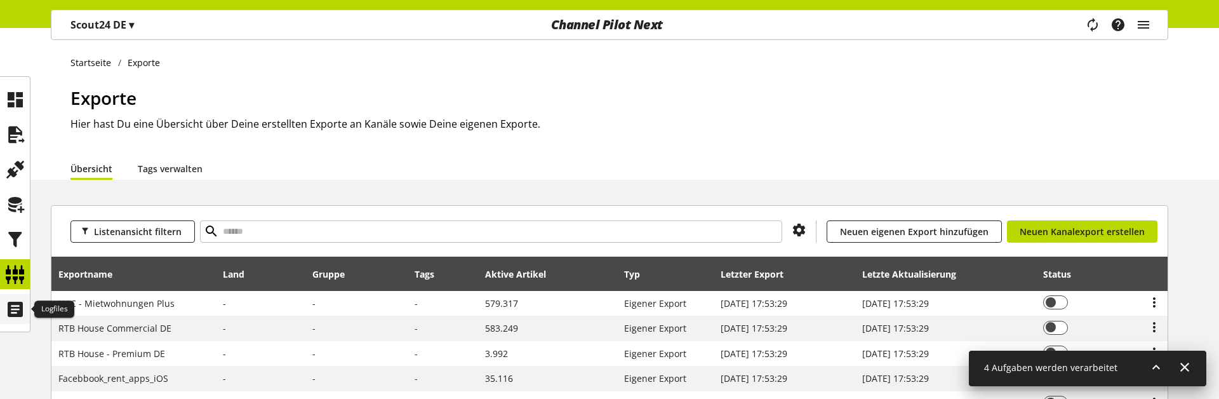
click at [17, 315] on icon at bounding box center [15, 308] width 20 height 25
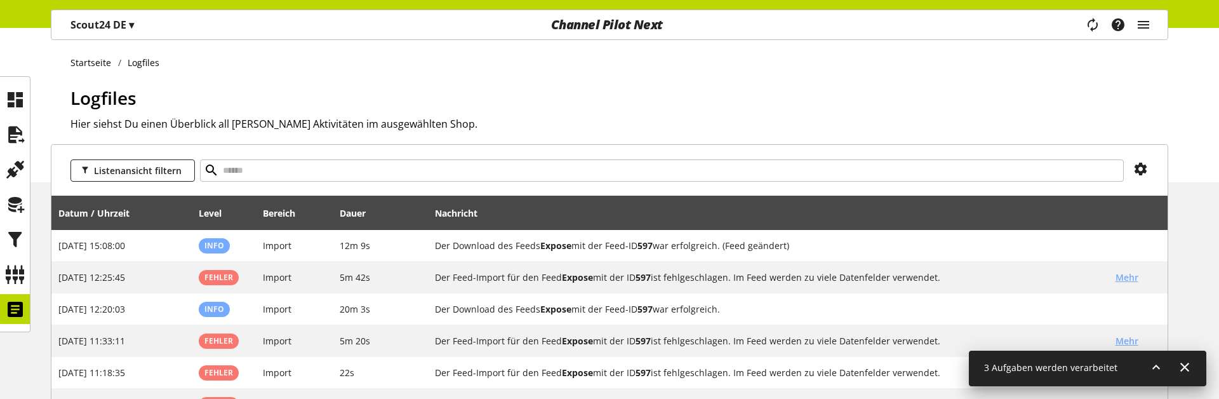
click at [1153, 27] on div "Task-Manager Hilfe-Center Peter Hoffmann peter.hoffmann@channelpilot.com User M…" at bounding box center [1122, 24] width 89 height 29
click at [1147, 25] on icon "main navigation" at bounding box center [1143, 24] width 15 height 23
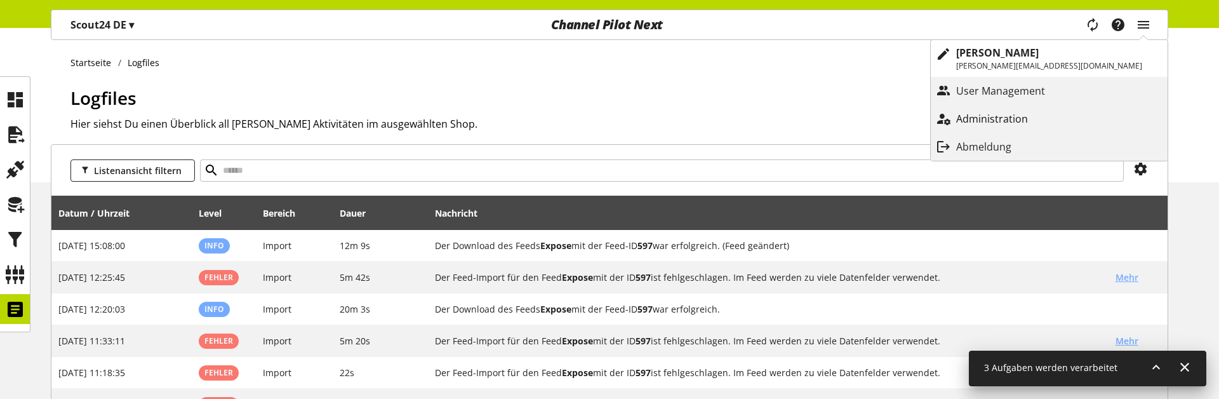
click at [1051, 117] on p "Administration" at bounding box center [1004, 118] width 97 height 15
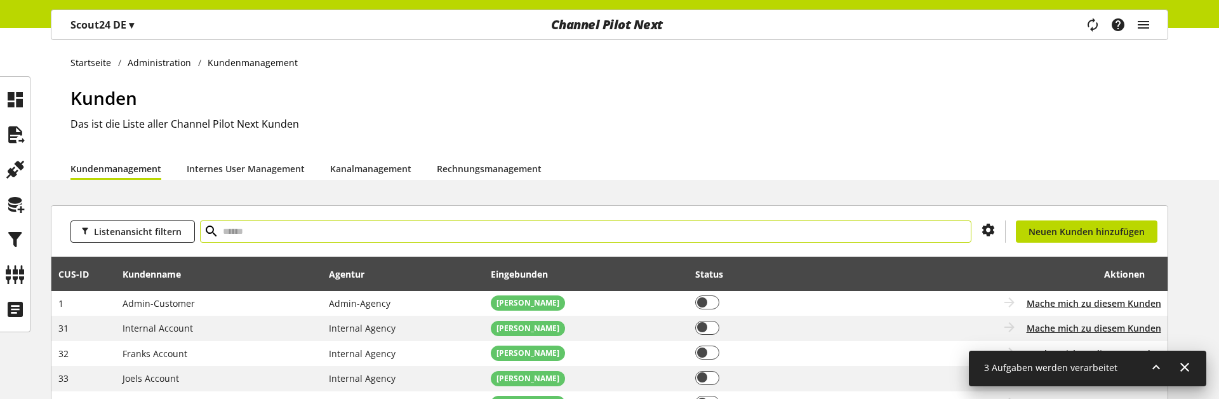
click at [275, 231] on input "text" at bounding box center [585, 231] width 771 height 22
type input "***"
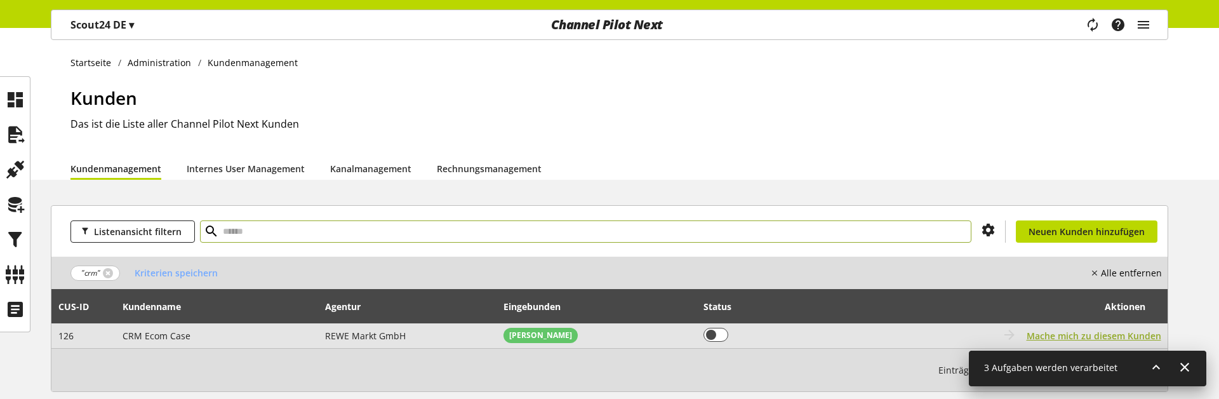
click at [1140, 334] on span "Mache mich zu diesem Kunden" at bounding box center [1093, 335] width 135 height 13
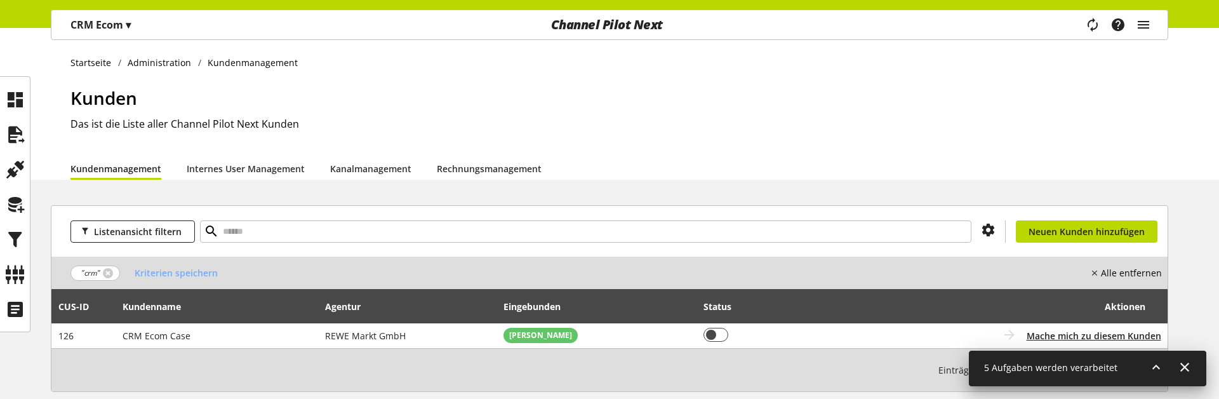
click at [1156, 369] on icon at bounding box center [1155, 366] width 15 height 23
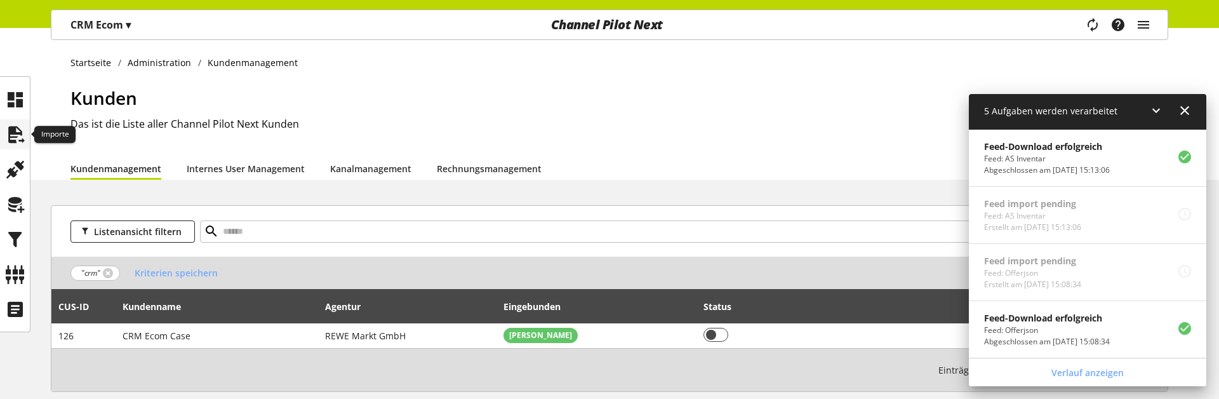
click at [21, 128] on icon at bounding box center [15, 134] width 20 height 25
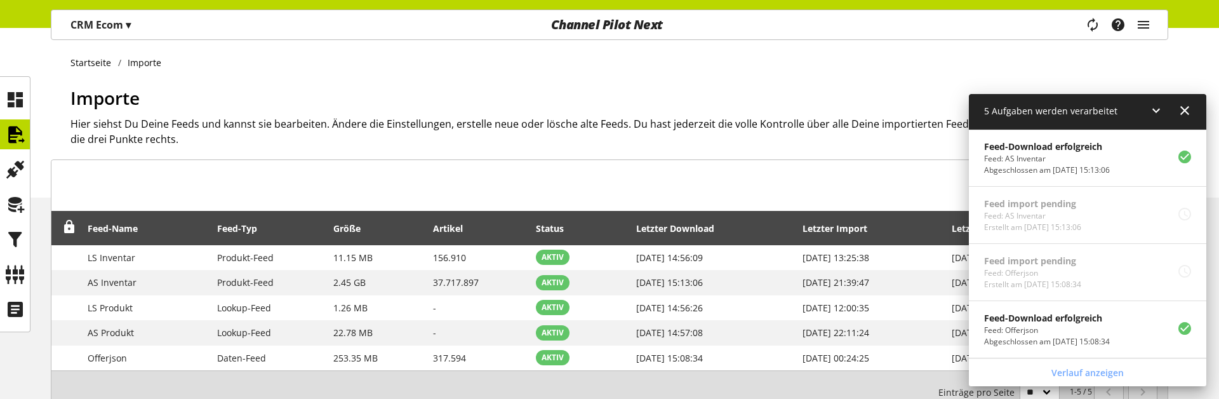
click at [1154, 112] on icon at bounding box center [1155, 110] width 15 height 23
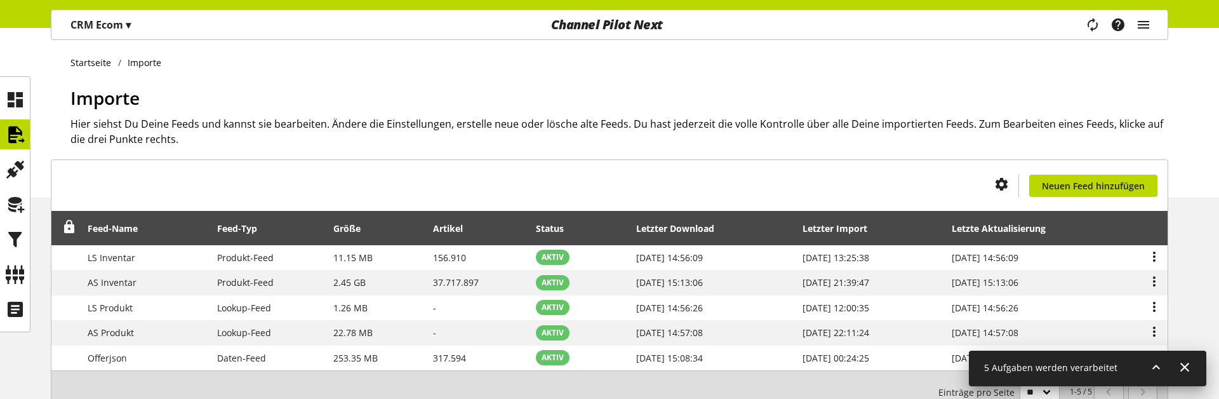
click at [746, 131] on h2 "Hier siehst Du Deine Feeds und kannst sie bearbeiten. Ändere die Einstellungen,…" at bounding box center [618, 131] width 1097 height 30
click at [13, 168] on icon at bounding box center [15, 169] width 20 height 25
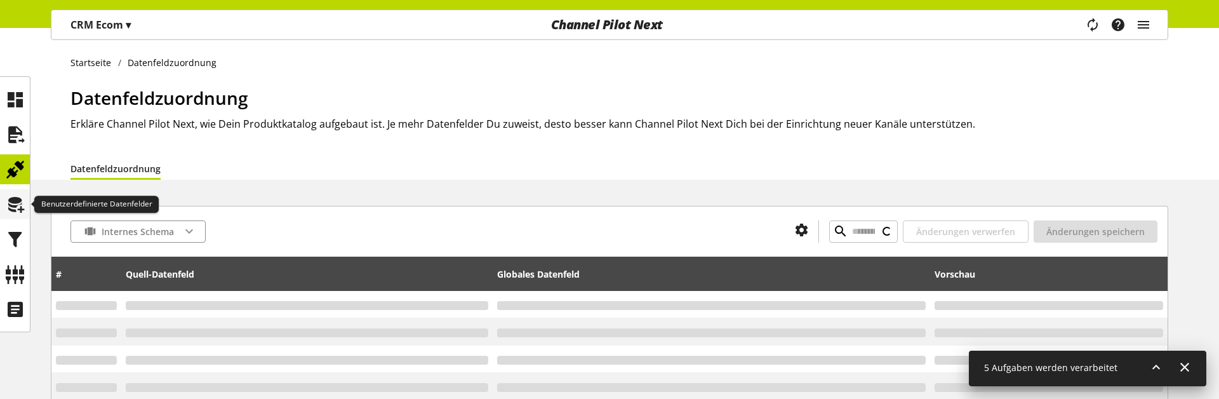
click at [15, 200] on icon at bounding box center [15, 204] width 20 height 25
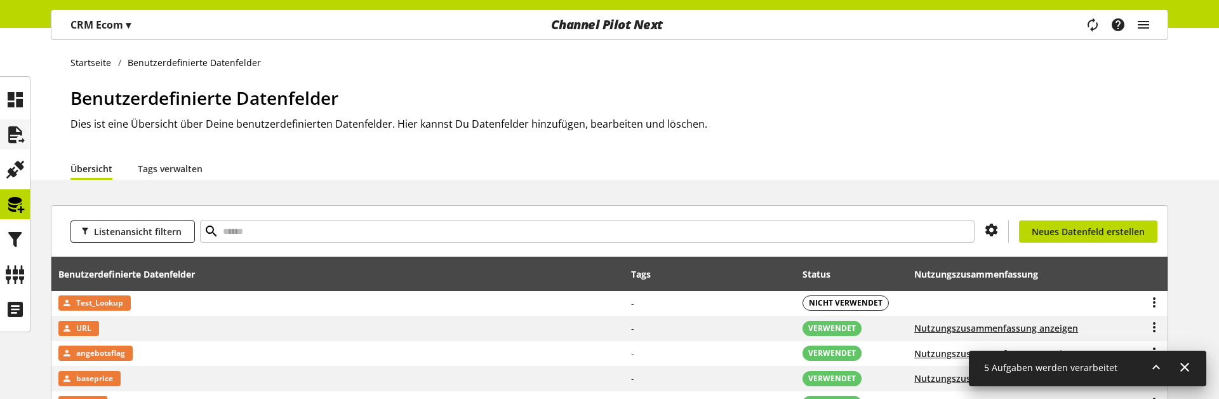
click at [20, 142] on icon at bounding box center [15, 134] width 20 height 25
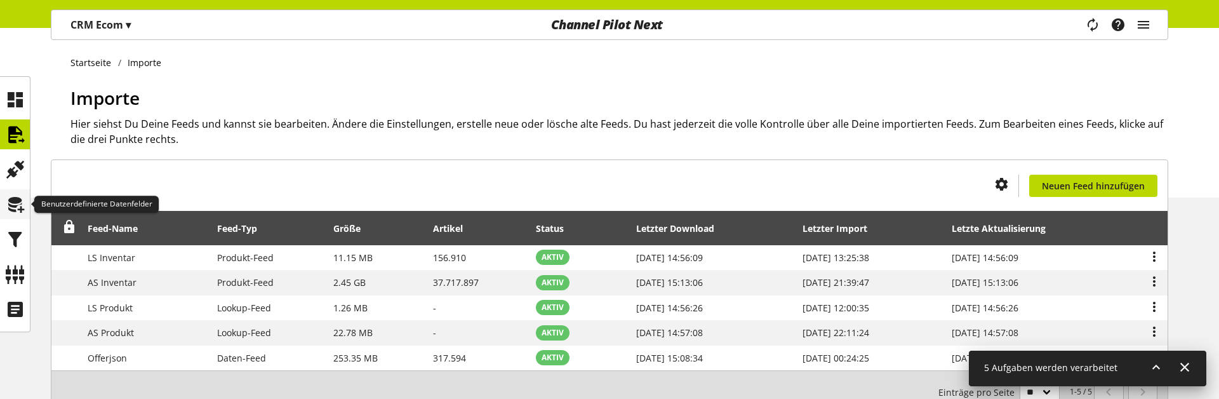
click at [13, 208] on icon at bounding box center [15, 204] width 20 height 25
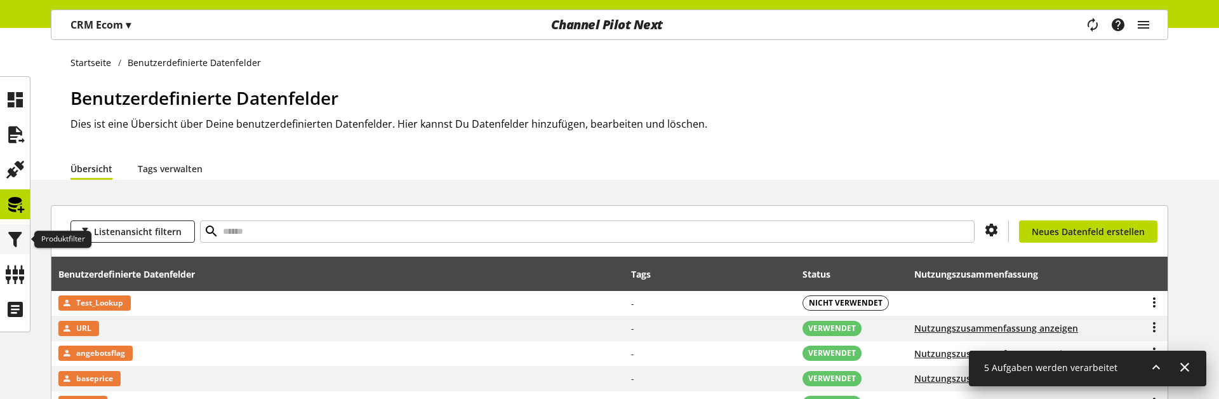
click at [16, 234] on icon at bounding box center [15, 239] width 20 height 25
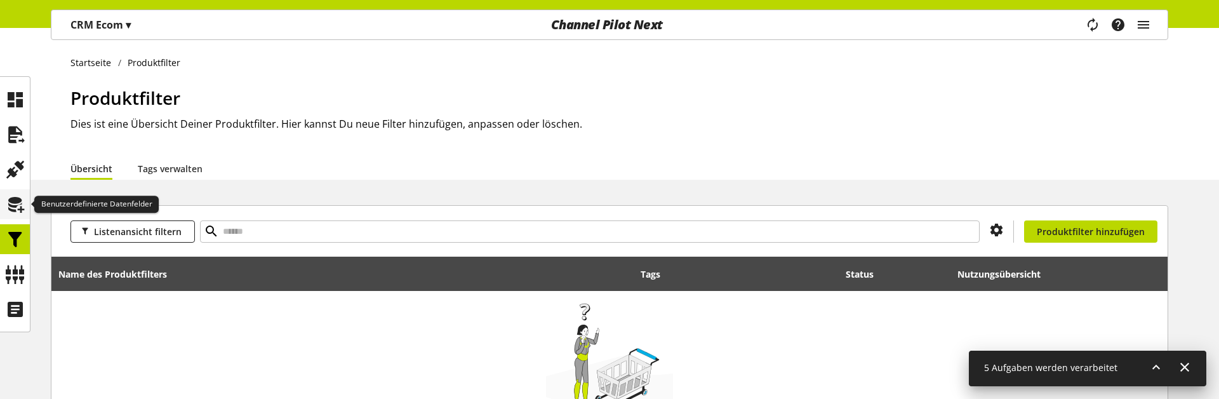
click at [21, 206] on icon at bounding box center [15, 204] width 20 height 25
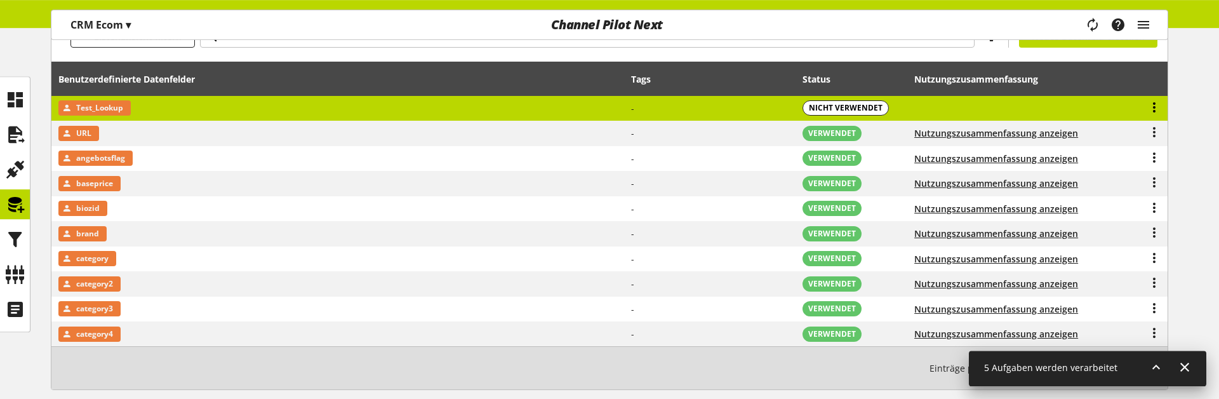
click at [1156, 111] on icon at bounding box center [1153, 107] width 15 height 23
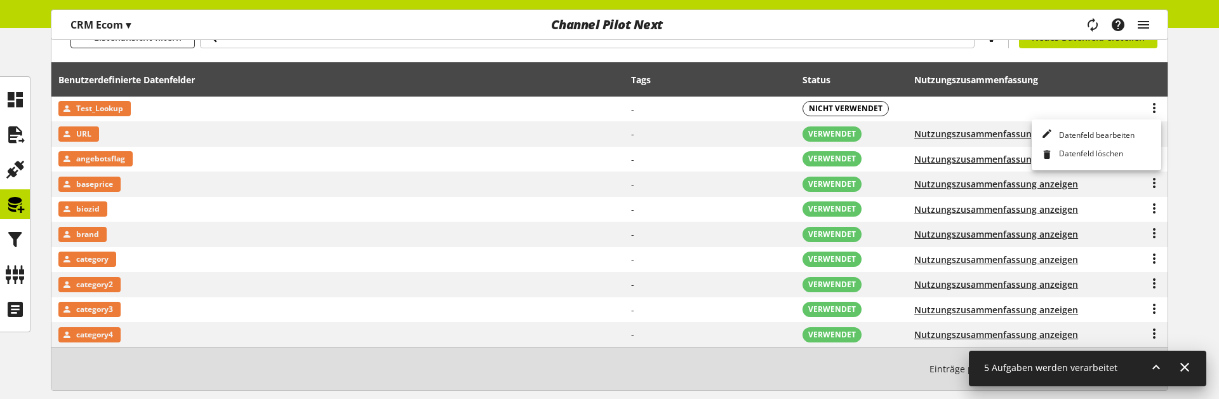
click at [1178, 99] on div "Listenansicht filtern Du bist nicht berechtigt, ein Datenfeld zu erstellen. Neu…" at bounding box center [609, 216] width 1219 height 410
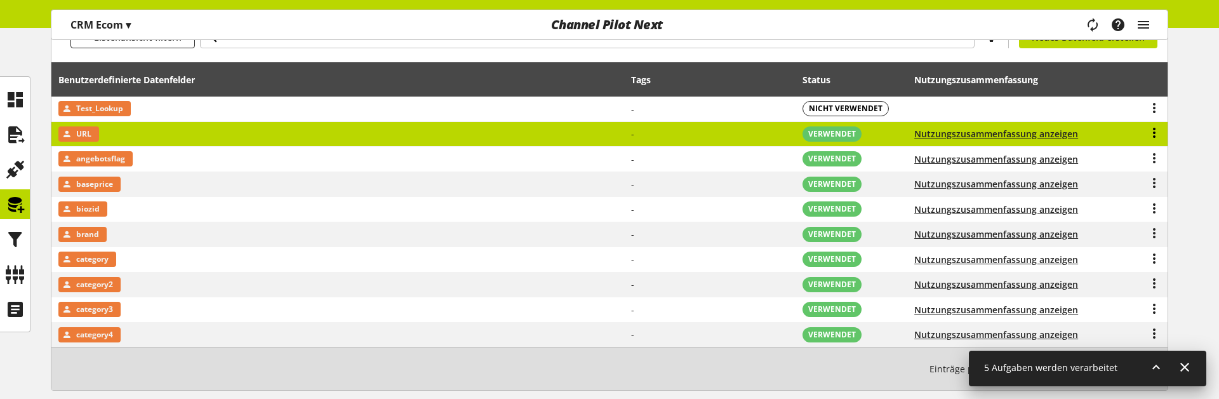
click at [1155, 130] on icon at bounding box center [1153, 132] width 15 height 23
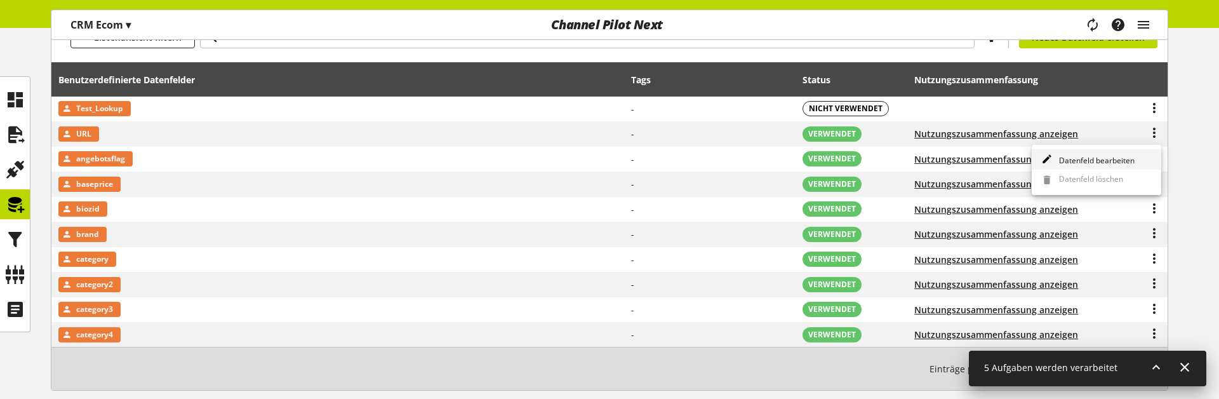
click at [1092, 156] on span "Datenfeld bearbeiten" at bounding box center [1094, 160] width 81 height 11
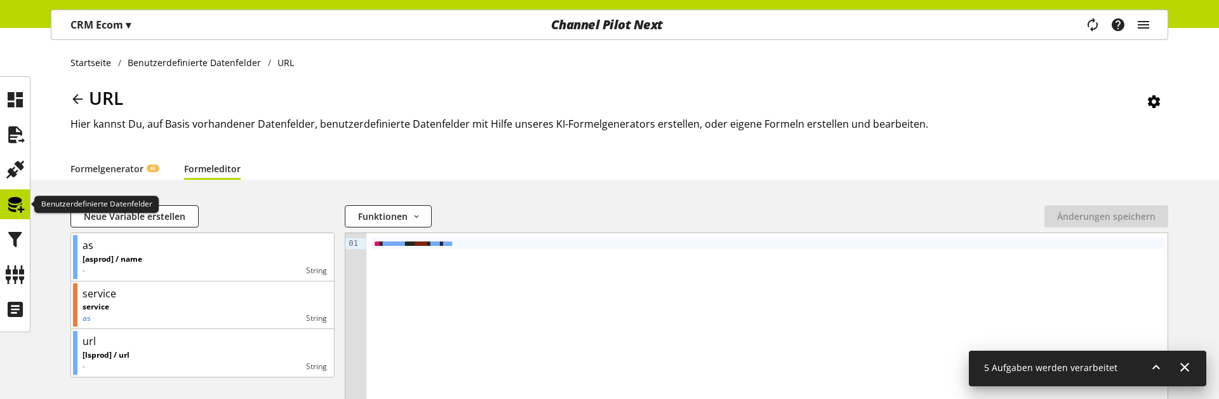
click at [23, 202] on icon at bounding box center [15, 204] width 20 height 25
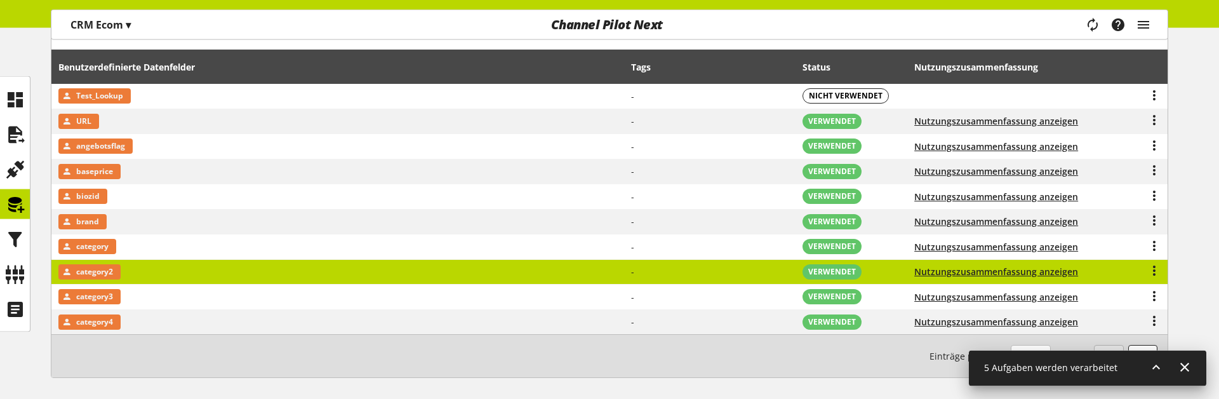
scroll to position [259, 0]
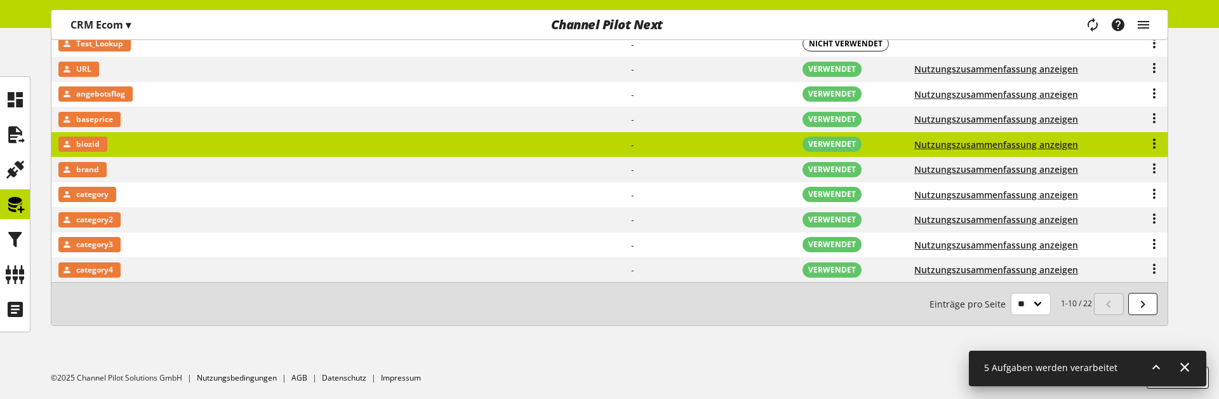
click at [563, 151] on td "biozid" at bounding box center [337, 144] width 573 height 25
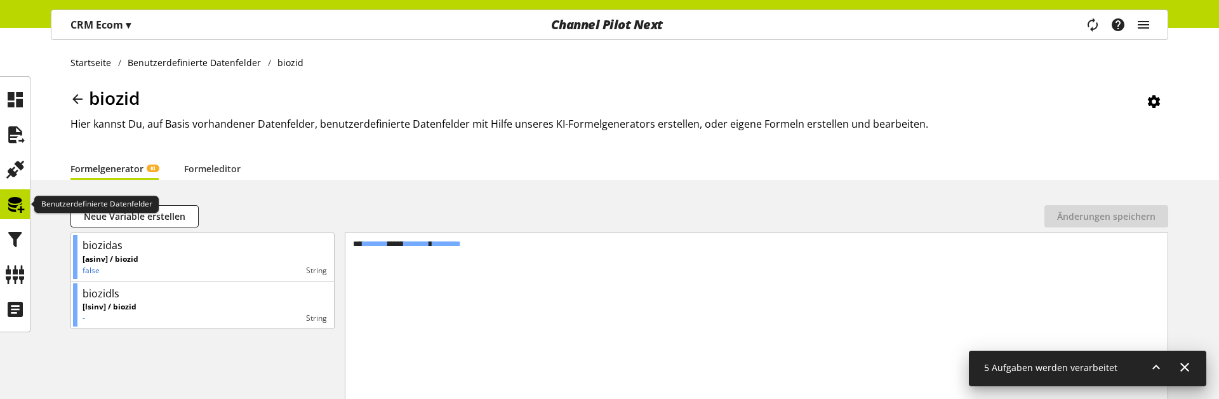
click at [23, 202] on icon at bounding box center [15, 204] width 20 height 25
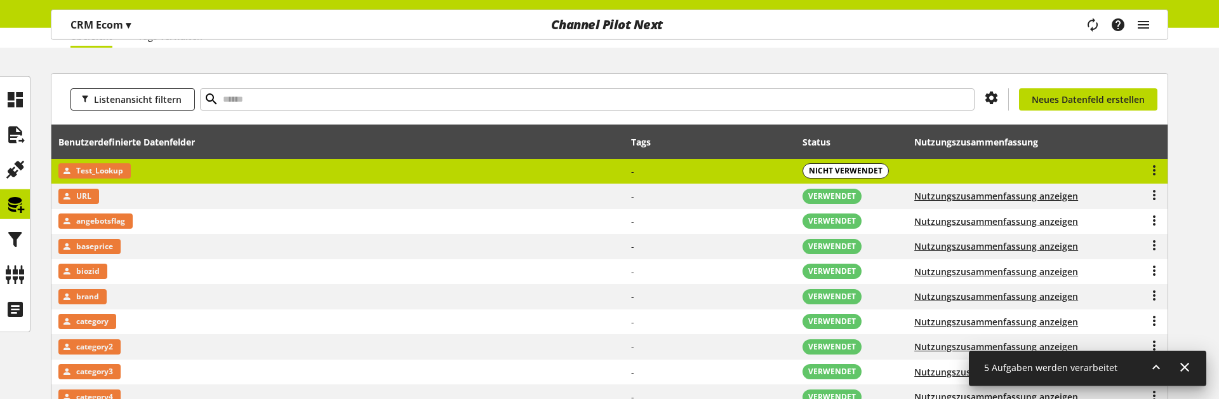
scroll to position [131, 0]
click at [192, 164] on td "Test_Lookup" at bounding box center [337, 171] width 573 height 25
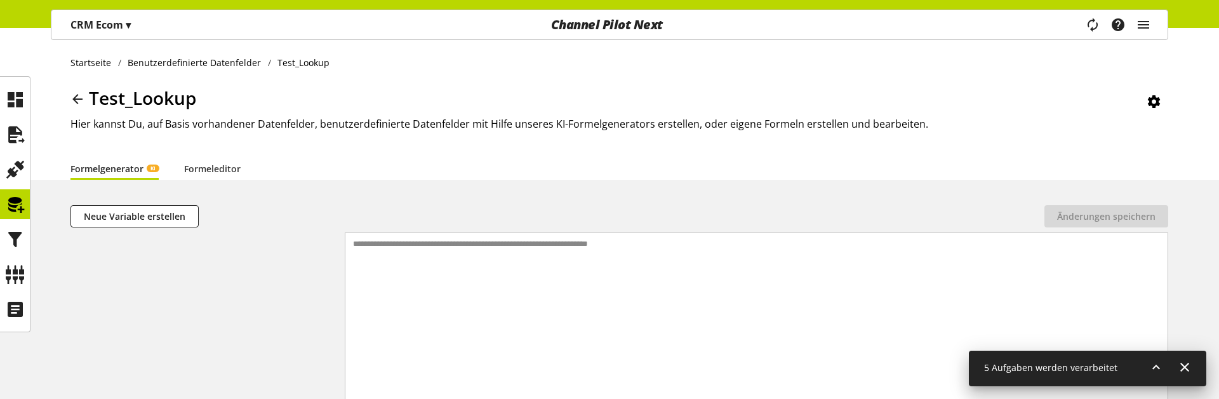
click at [74, 98] on icon at bounding box center [77, 99] width 15 height 23
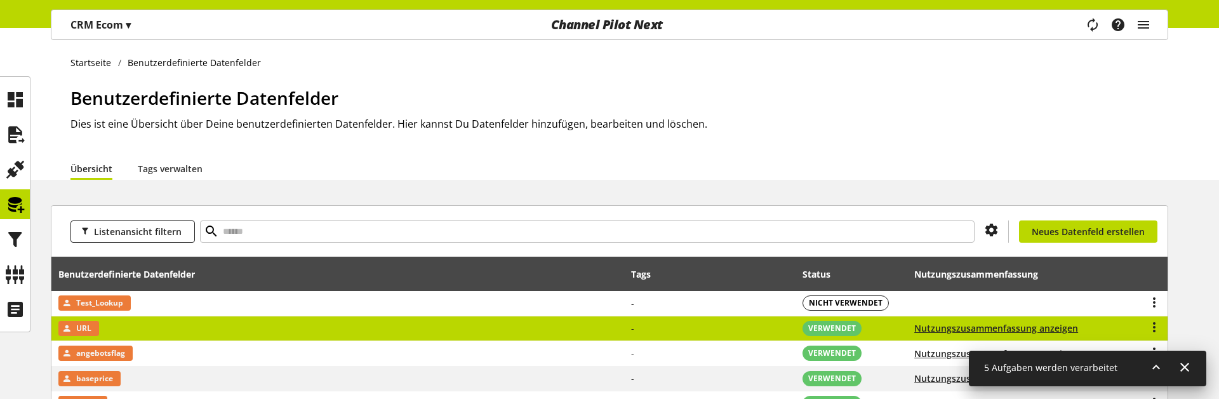
click at [137, 328] on td "URL" at bounding box center [337, 328] width 573 height 25
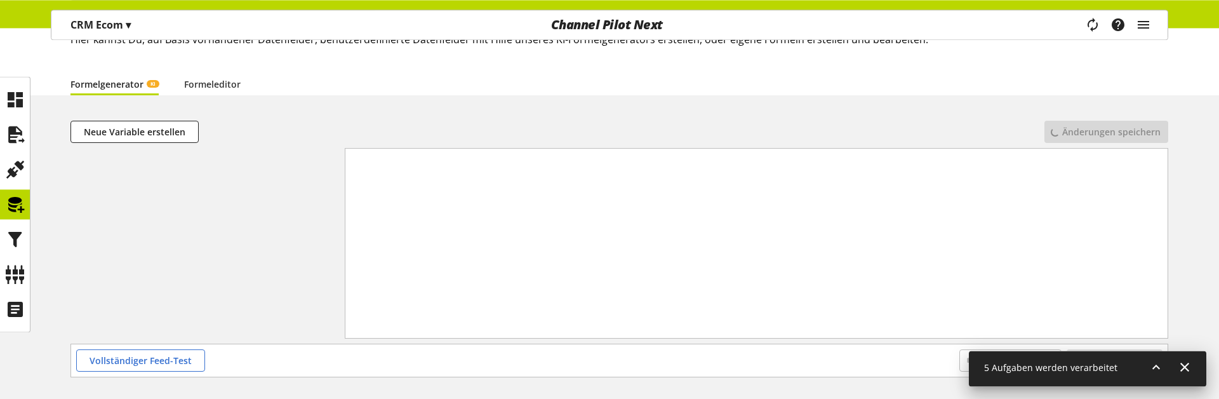
scroll to position [136, 0]
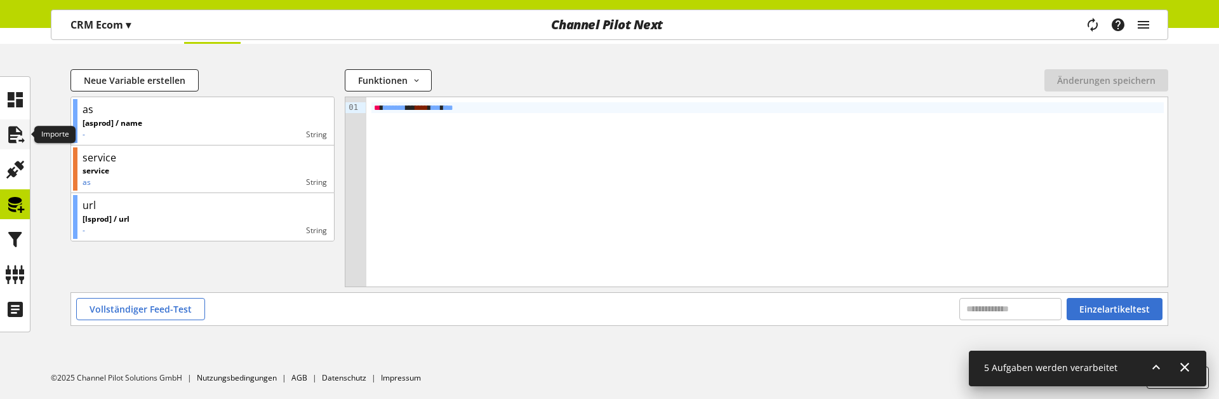
click at [29, 130] on div at bounding box center [15, 134] width 30 height 30
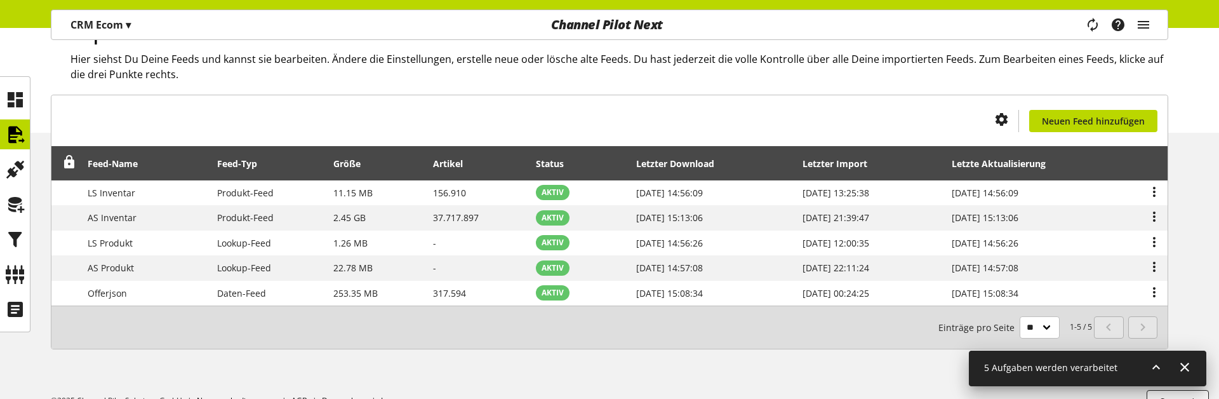
scroll to position [88, 0]
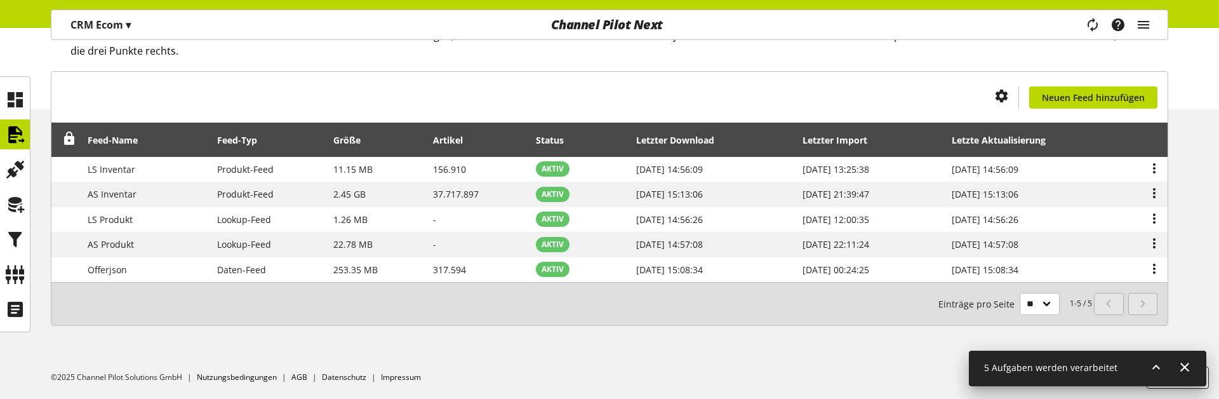
click at [1155, 366] on icon at bounding box center [1155, 366] width 15 height 23
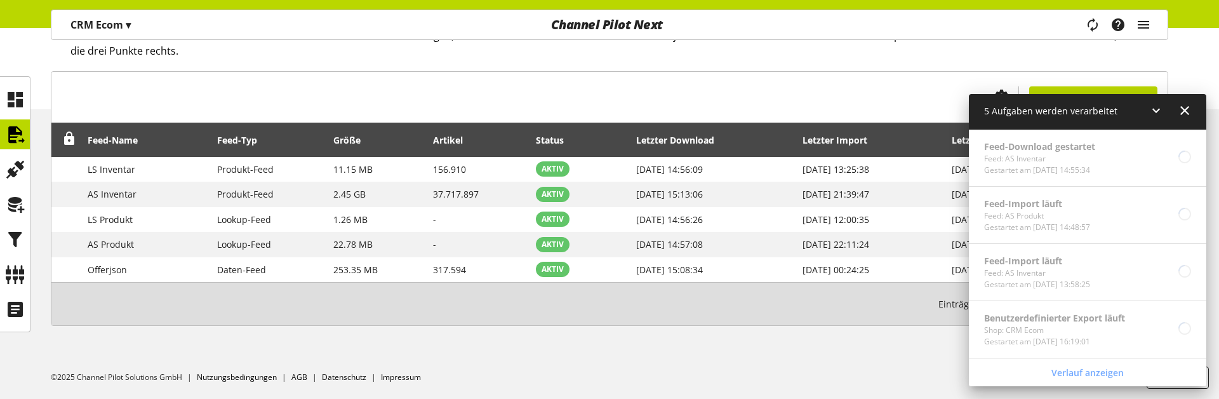
scroll to position [171, 0]
click at [11, 103] on icon at bounding box center [15, 99] width 20 height 25
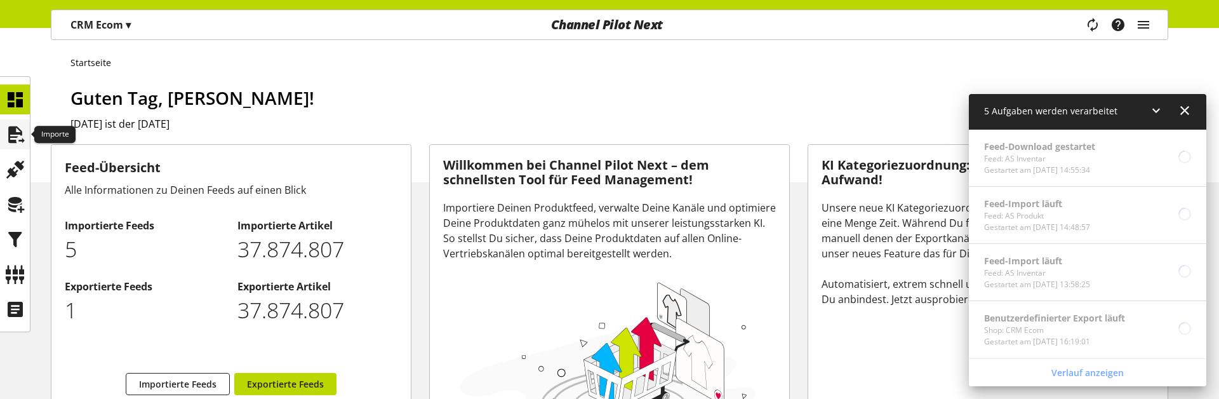
click at [19, 128] on icon at bounding box center [15, 134] width 20 height 25
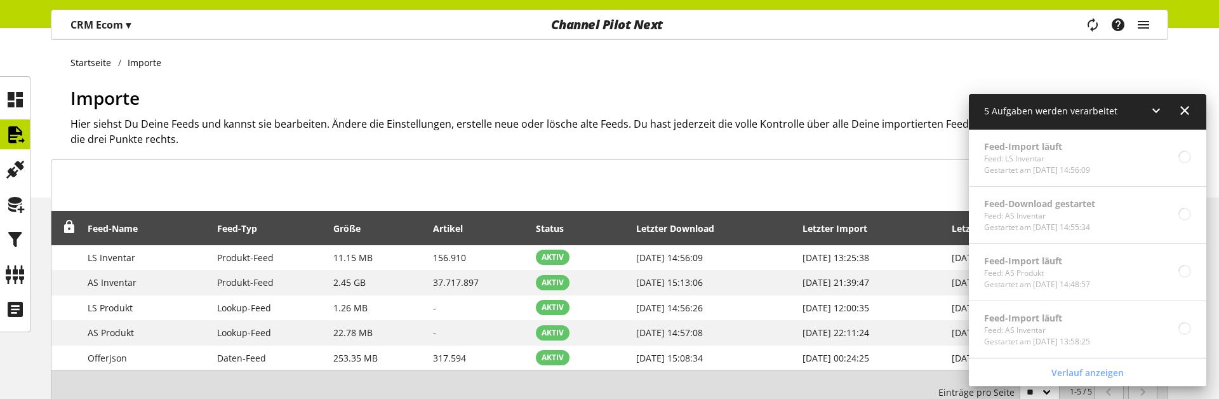
click at [1152, 110] on icon at bounding box center [1155, 110] width 15 height 23
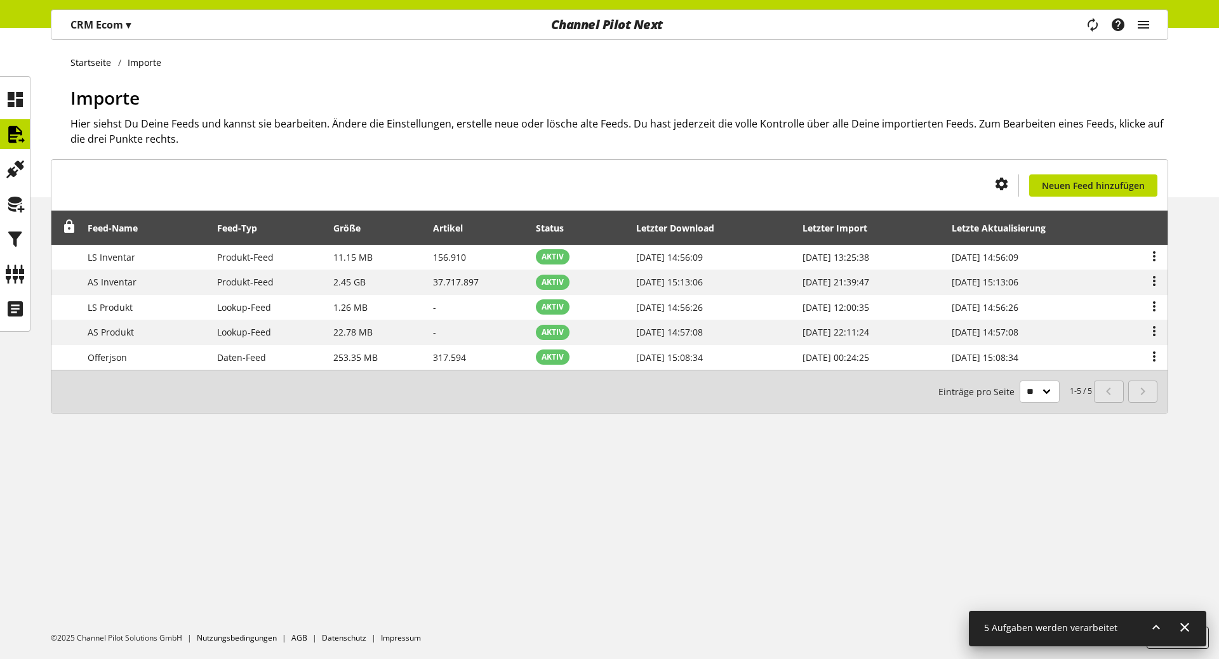
click at [504, 156] on div "Importe Hier siehst Du Deine Feeds und kannst sie bearbeiten. Ändere die Einste…" at bounding box center [618, 140] width 1097 height 113
click at [1156, 398] on icon at bounding box center [1155, 627] width 15 height 23
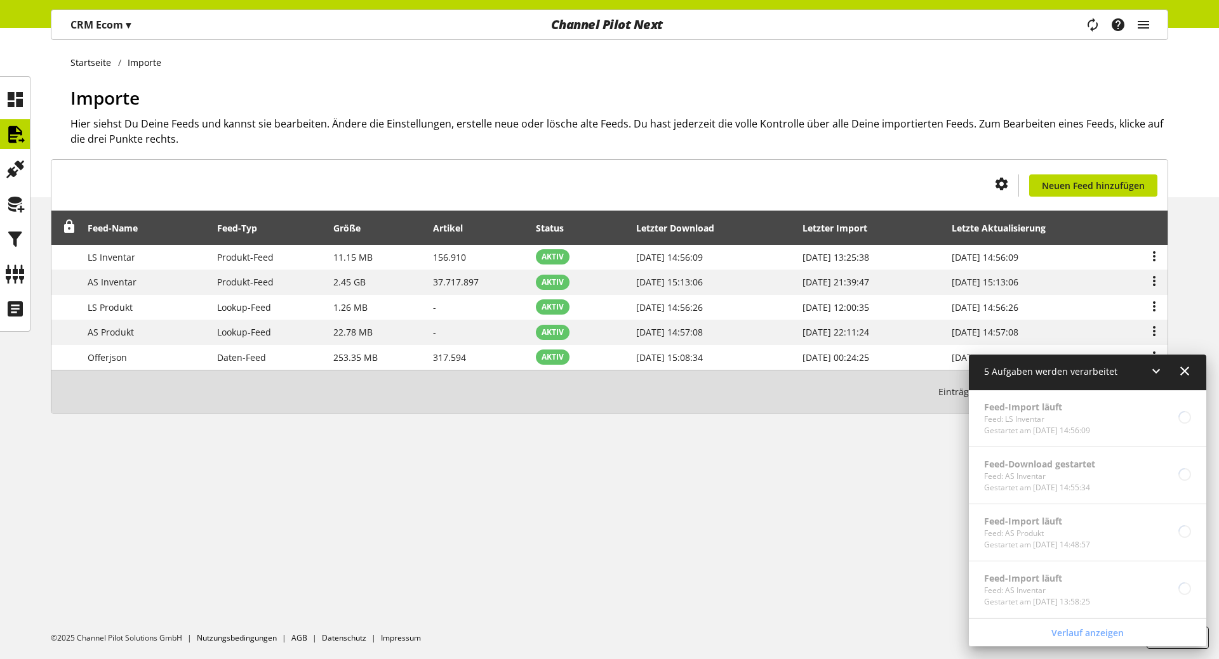
scroll to position [57, 0]
click at [607, 190] on div "Importe Hier siehst Du Deine Feeds und kannst sie bearbeiten. Ändere die Einste…" at bounding box center [618, 140] width 1097 height 113
click at [588, 398] on div "1-5 / 5 Einträge pro Seite ** ** ** ***" at bounding box center [609, 391] width 1116 height 43
click at [1153, 373] on icon at bounding box center [1155, 371] width 15 height 23
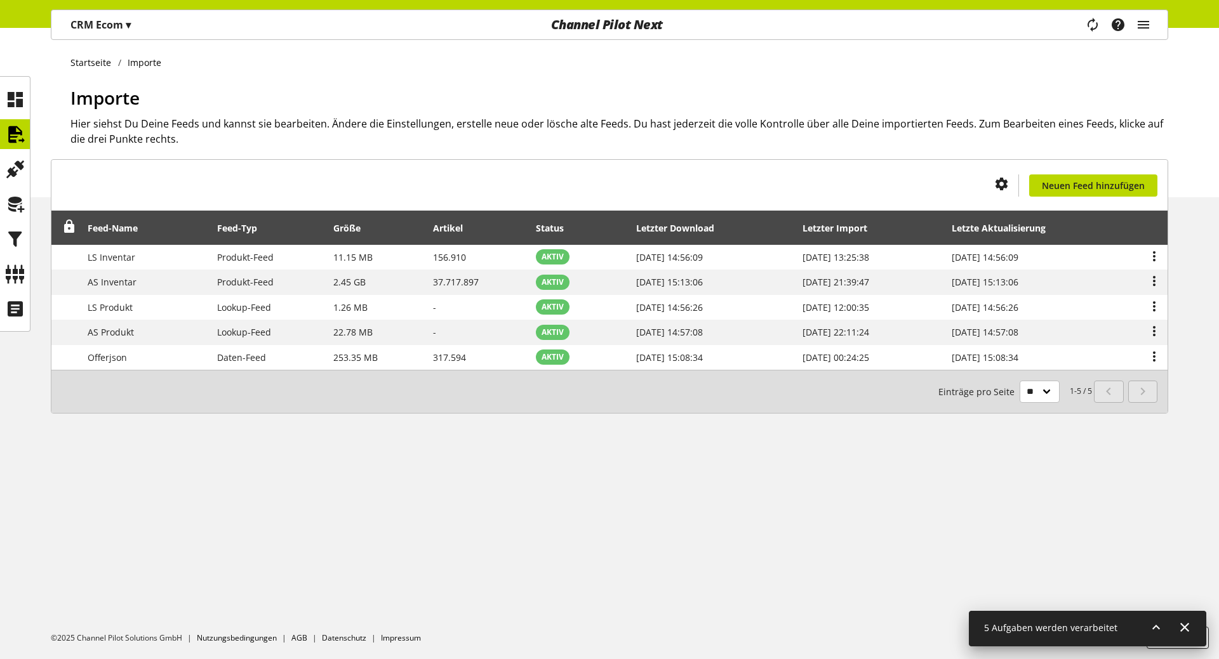
click at [388, 52] on div "Startseite Importe Importe Hier siehst Du Deine Feeds und kannst sie bearbeiten…" at bounding box center [609, 112] width 1219 height 169
click at [216, 65] on ul "Startseite Importe" at bounding box center [618, 62] width 1097 height 13
click at [1153, 633] on icon at bounding box center [1155, 627] width 15 height 23
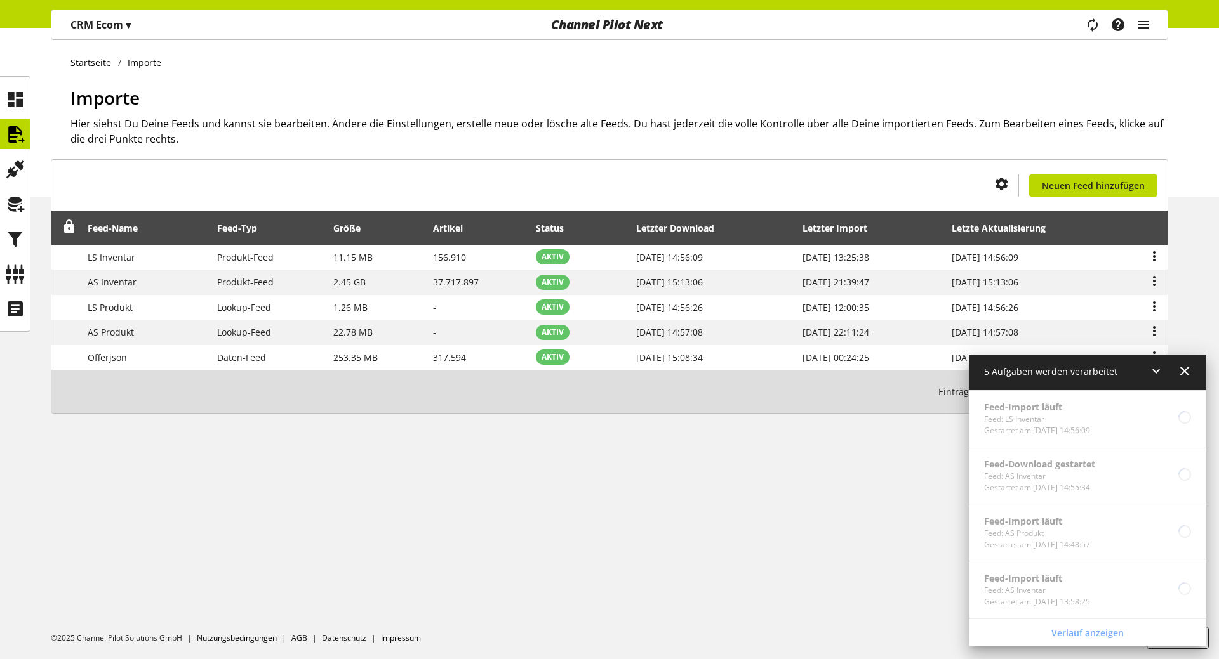
click at [122, 37] on div "CRM Ecom ▾ Alle Kunden ▾ Kunde auswählen Alle Kunden Shop Einstellungen Shop Ma…" at bounding box center [100, 24] width 98 height 29
click at [121, 22] on p "CRM Ecom ▾" at bounding box center [100, 24] width 60 height 15
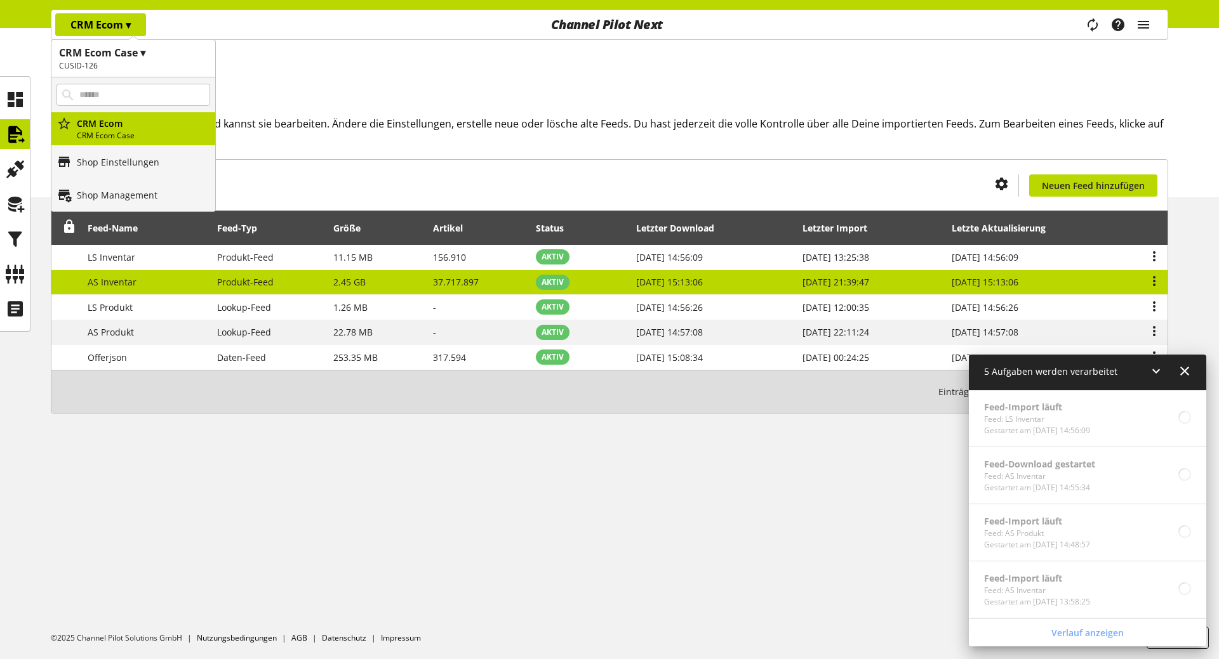
click at [255, 277] on span "Produkt-Feed" at bounding box center [245, 282] width 56 height 12
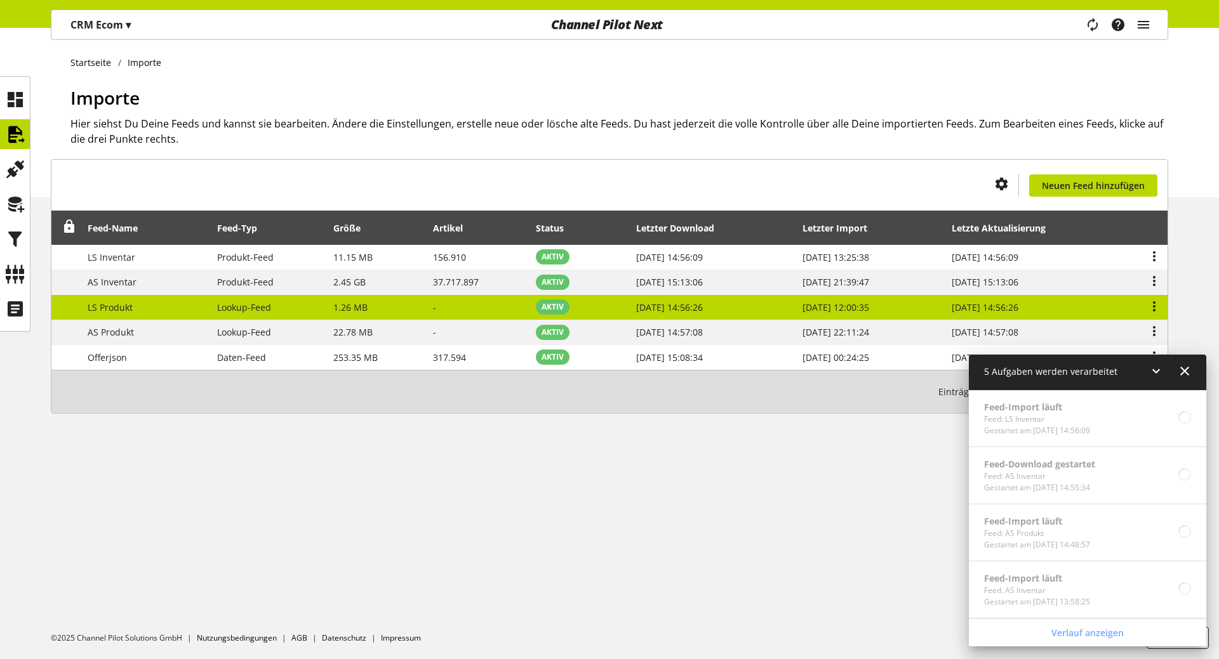
click at [204, 314] on td "LS Produkt" at bounding box center [145, 307] width 129 height 25
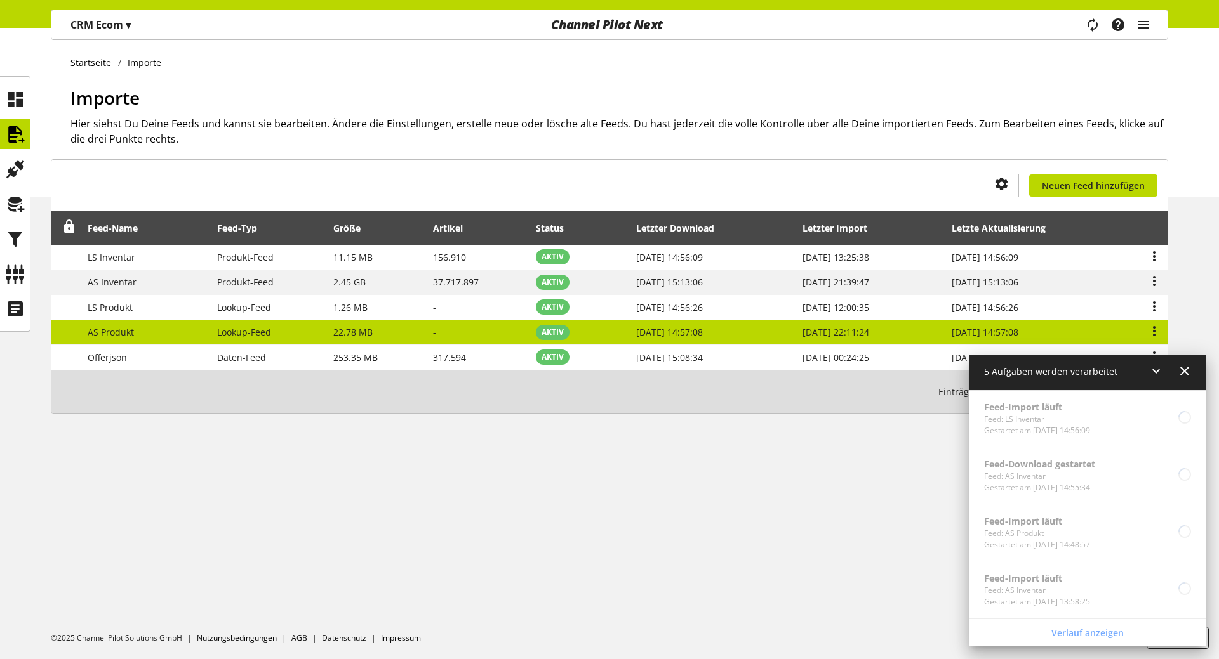
click at [256, 338] on span "Lookup-Feed" at bounding box center [244, 332] width 54 height 12
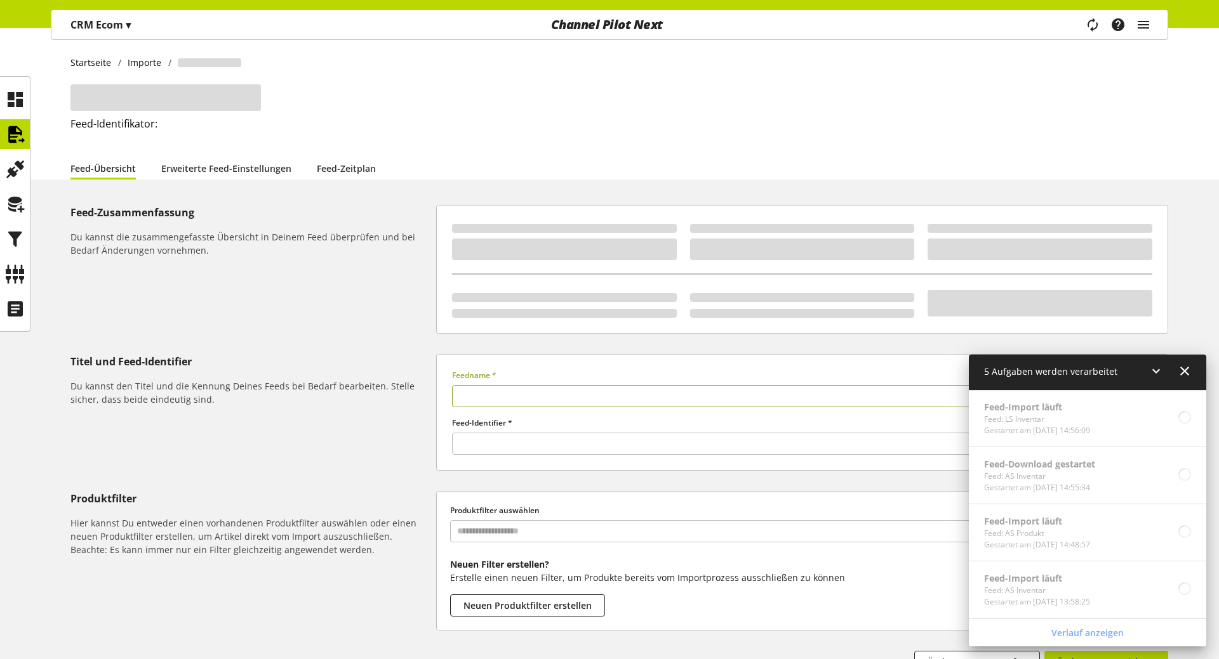
type input "**********"
type input "******"
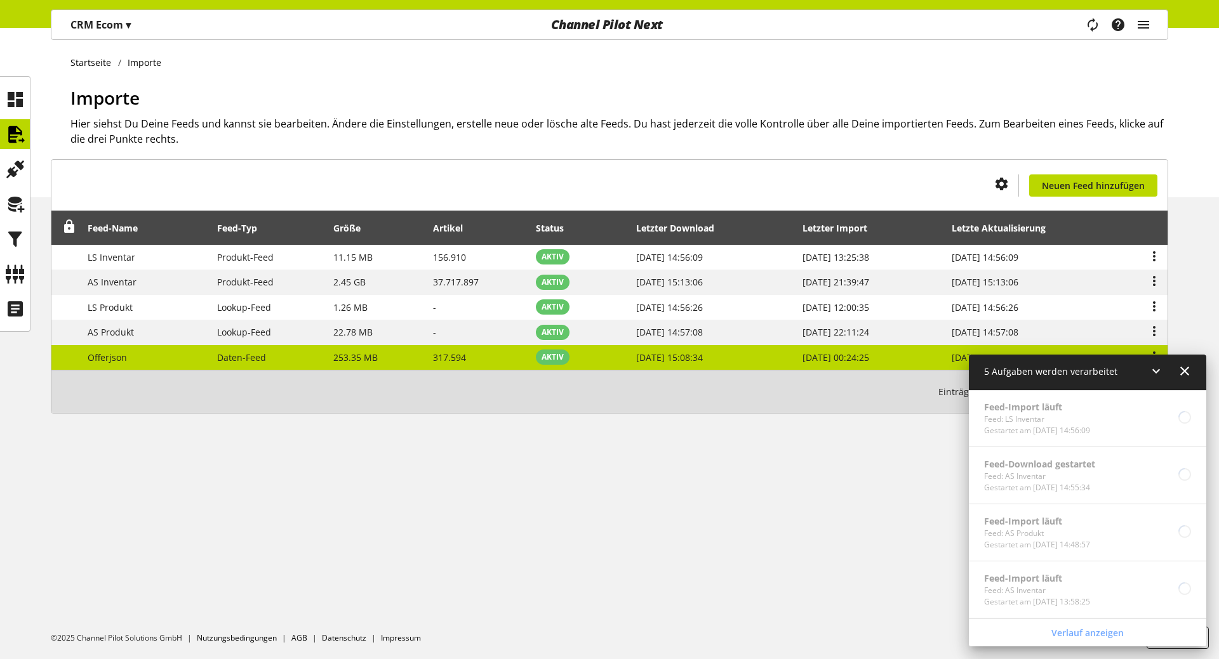
click at [246, 353] on span "Daten-Feed" at bounding box center [241, 358] width 49 height 12
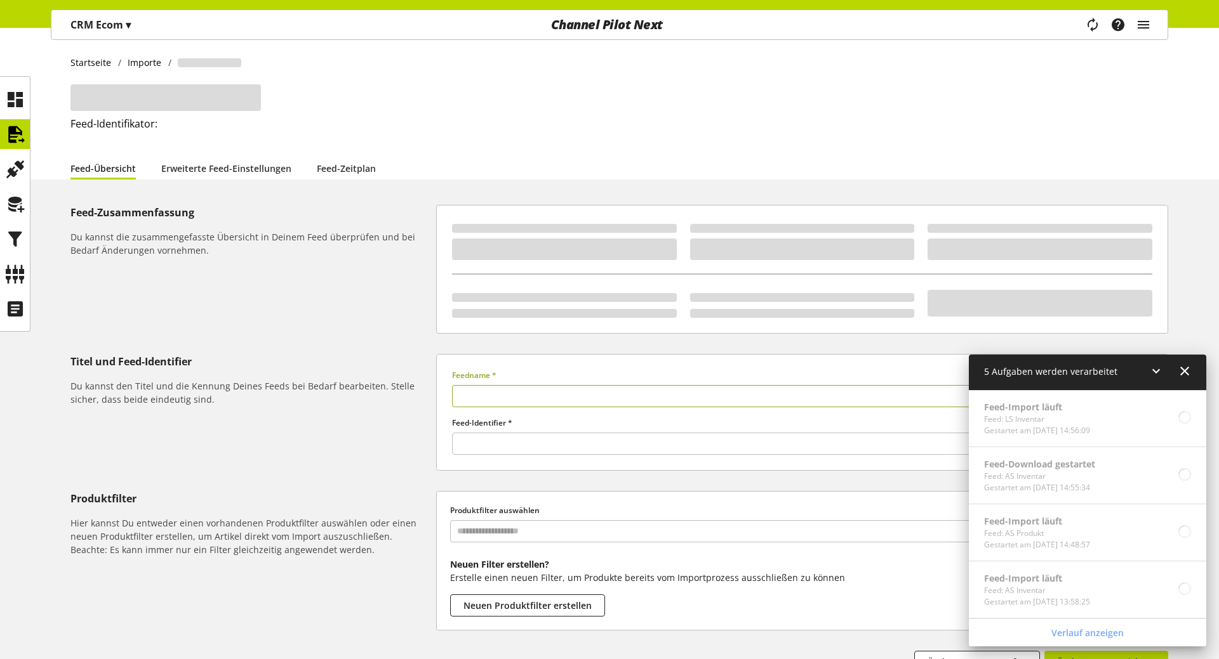
type input "*********"
type input "*****"
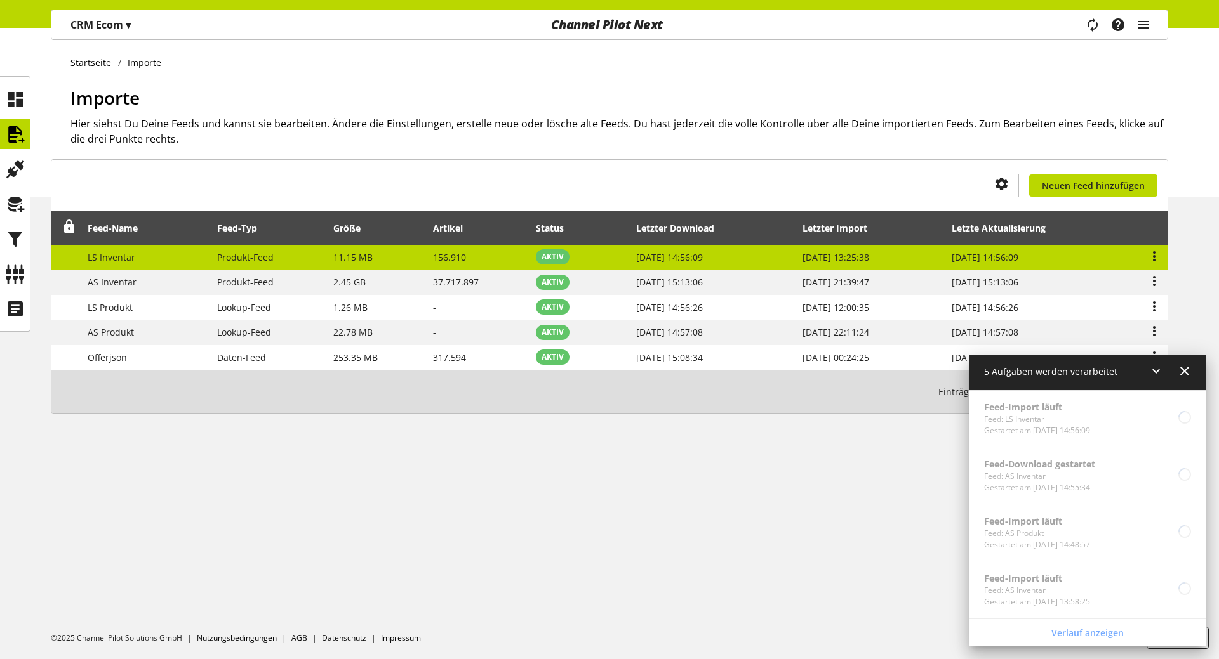
click at [219, 256] on span "Produkt-Feed" at bounding box center [245, 257] width 56 height 12
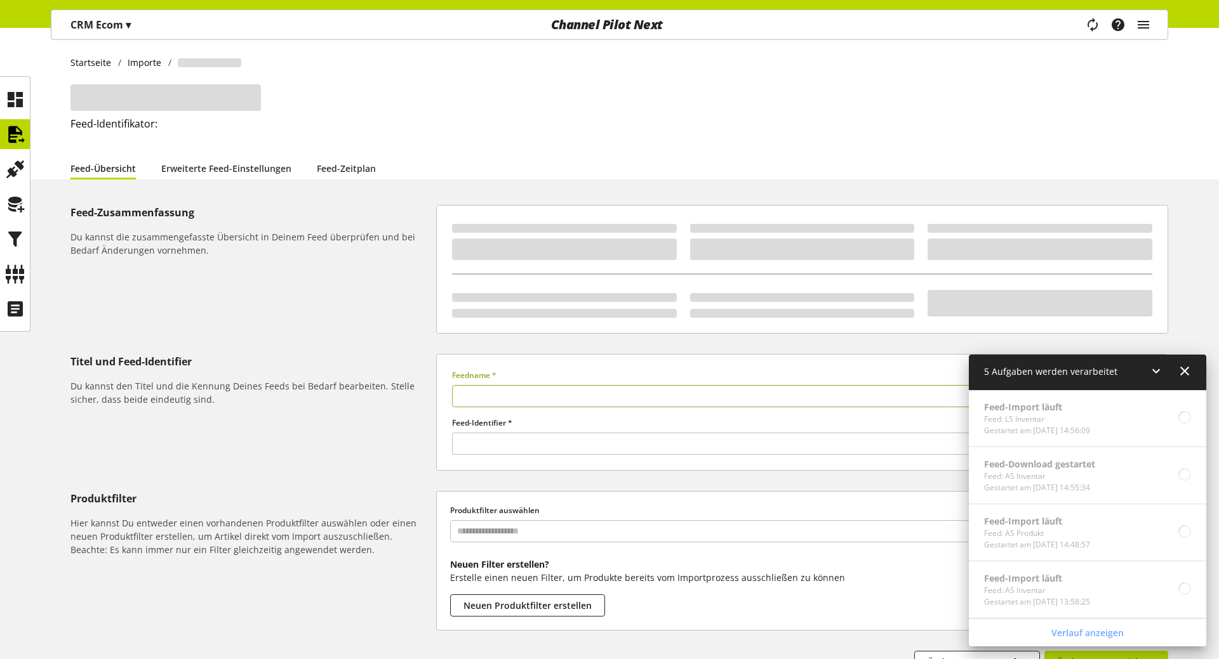
type input "**********"
type input "*****"
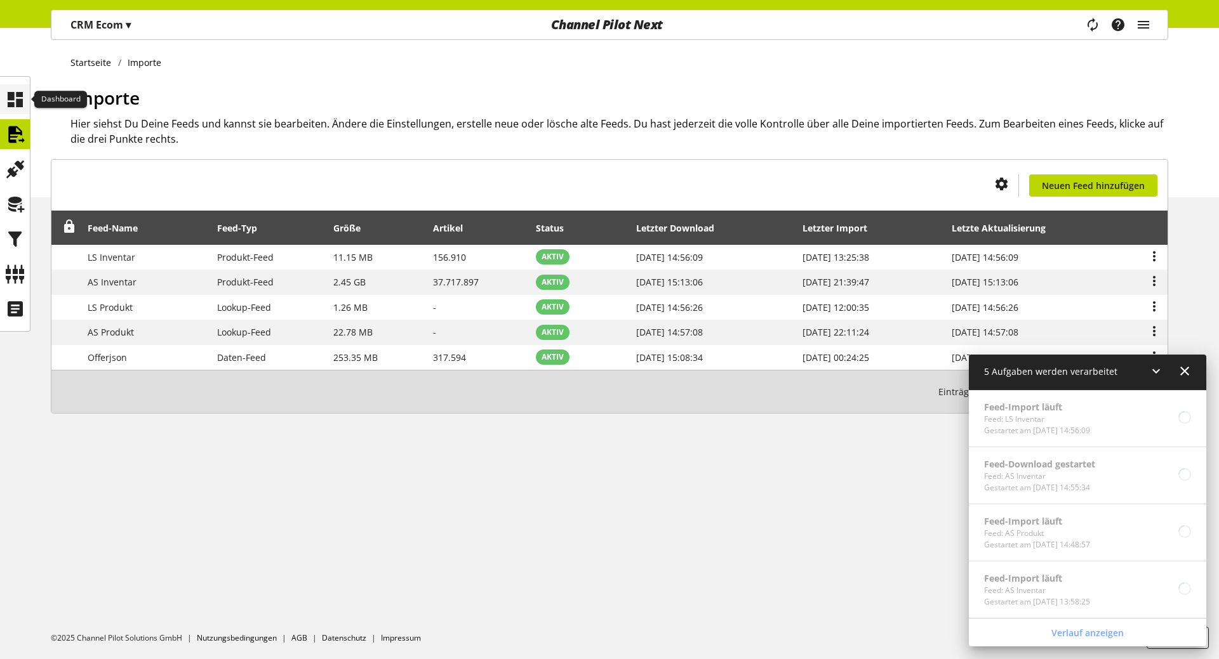
click at [11, 89] on icon at bounding box center [15, 99] width 20 height 25
